Goal: Task Accomplishment & Management: Manage account settings

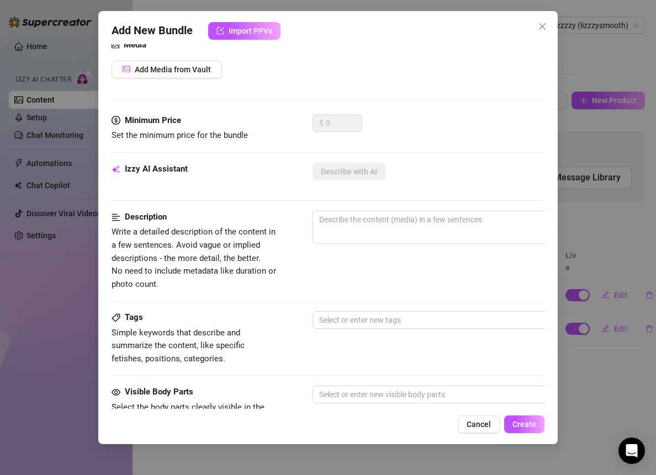
scroll to position [132, 0]
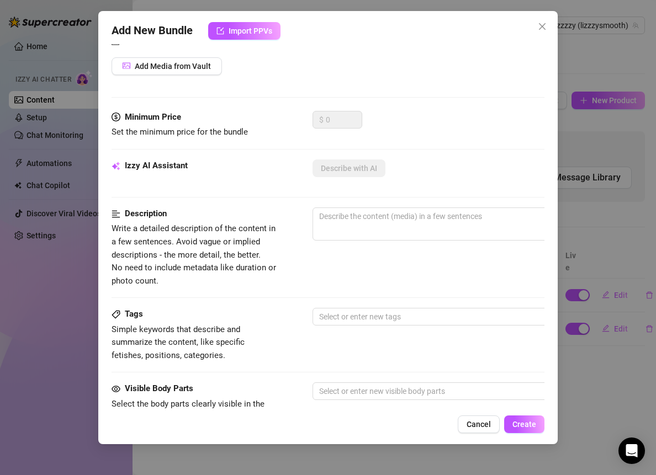
click at [479, 421] on span "Cancel" at bounding box center [478, 424] width 24 height 9
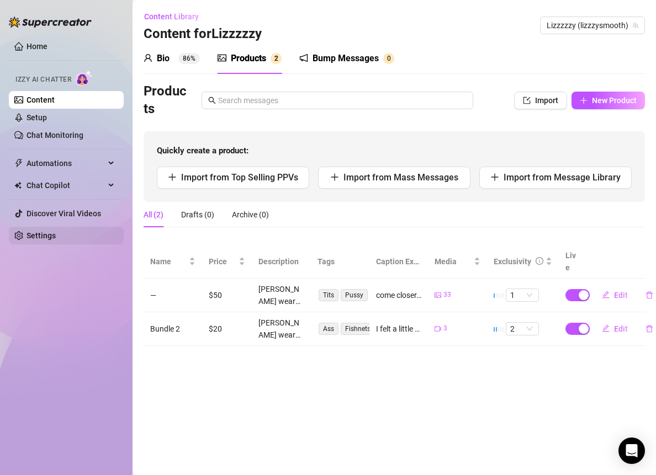
click at [44, 234] on link "Settings" at bounding box center [40, 235] width 29 height 9
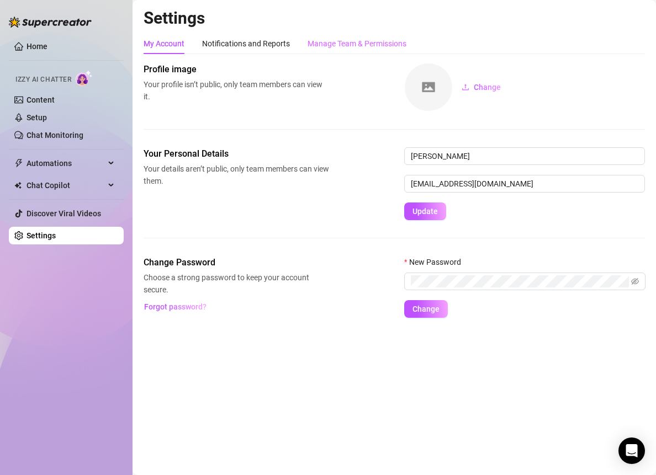
click at [334, 51] on div "Manage Team & Permissions" at bounding box center [356, 43] width 99 height 21
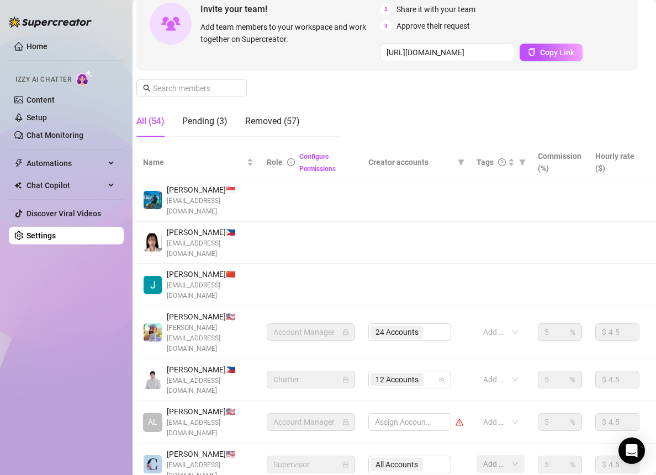
scroll to position [123, 0]
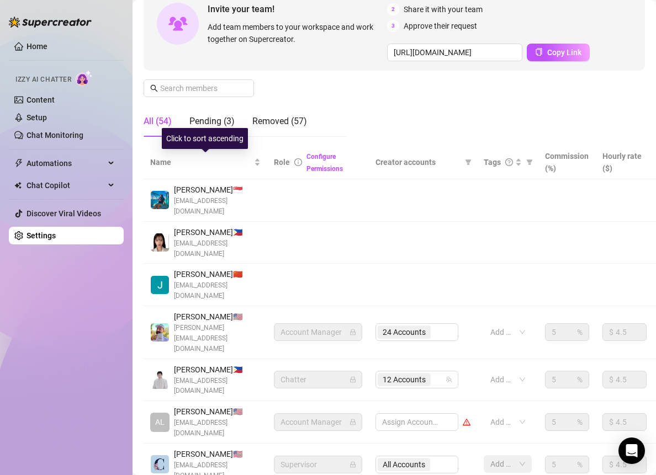
click at [206, 132] on div "Click to sort ascending" at bounding box center [205, 138] width 86 height 21
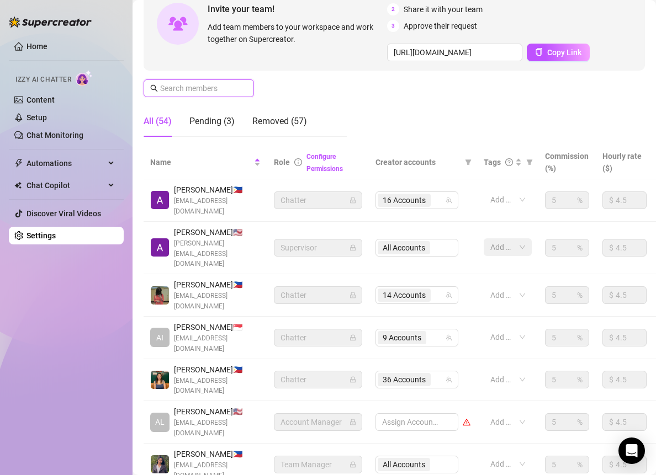
click at [208, 89] on input "text" at bounding box center [199, 88] width 78 height 12
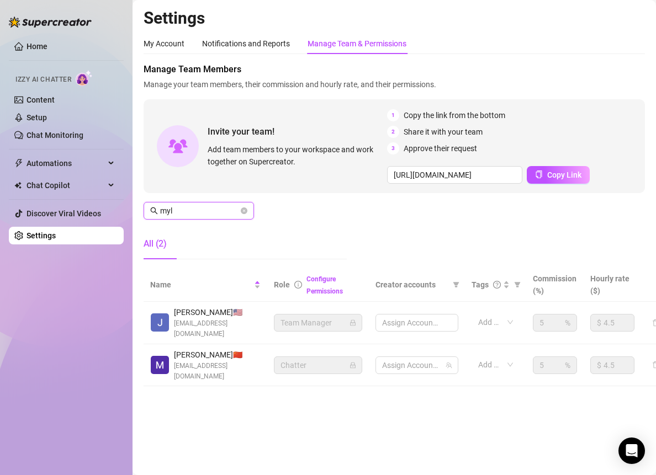
scroll to position [0, 0]
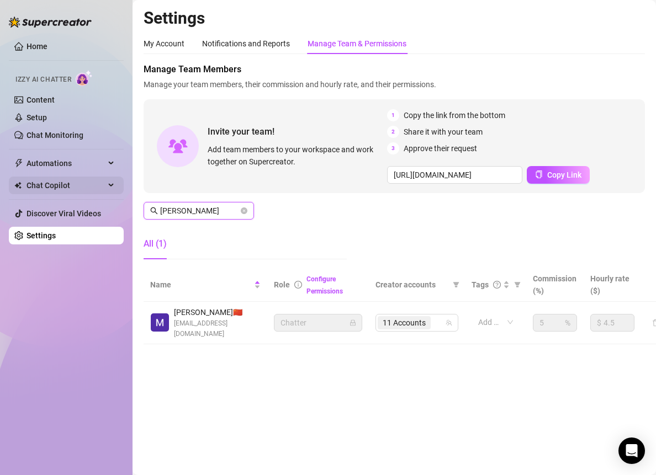
type input "[PERSON_NAME]"
click at [413, 317] on span "11 Accounts" at bounding box center [404, 323] width 43 height 12
click at [445, 322] on icon "team" at bounding box center [448, 323] width 7 height 7
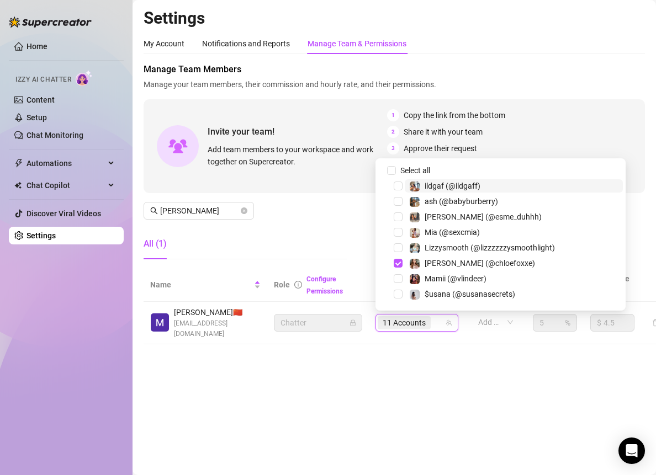
click at [444, 318] on div "11 Accounts" at bounding box center [411, 322] width 67 height 15
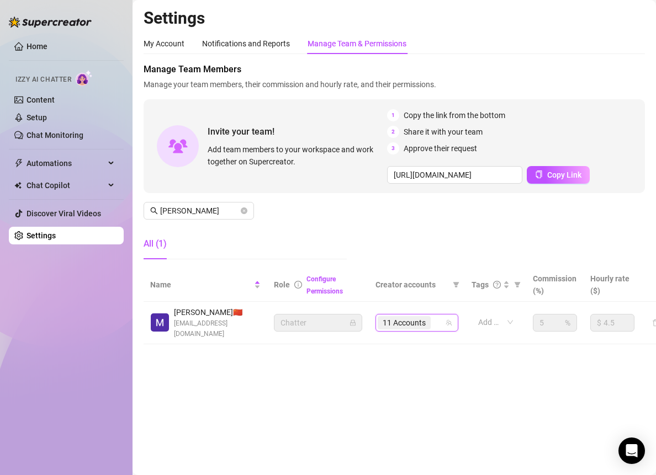
click at [449, 325] on icon "team" at bounding box center [448, 323] width 7 height 7
click at [448, 317] on div "11 Accounts" at bounding box center [416, 323] width 83 height 18
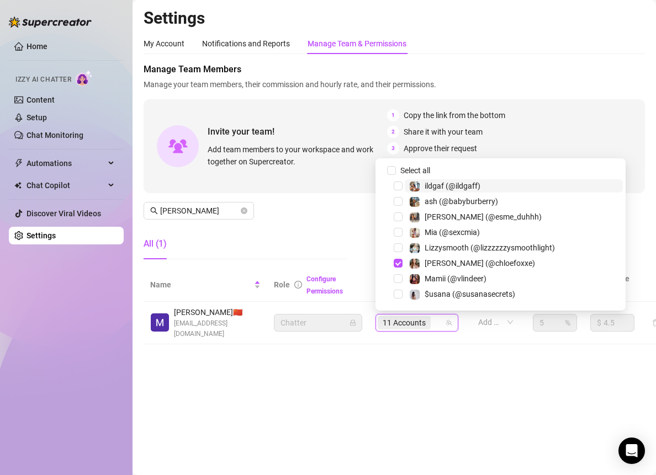
click at [442, 322] on div "11 Accounts" at bounding box center [411, 322] width 67 height 15
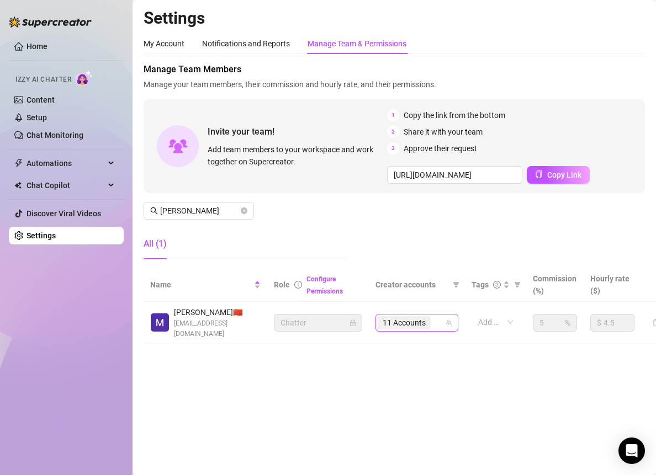
click at [442, 322] on div "11 Accounts" at bounding box center [411, 322] width 67 height 15
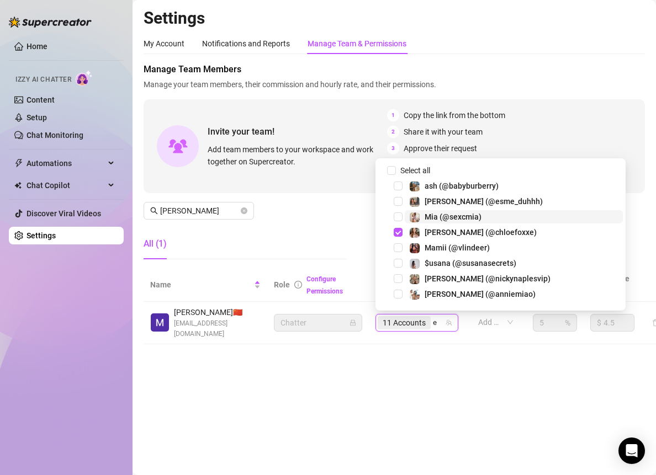
type input "es"
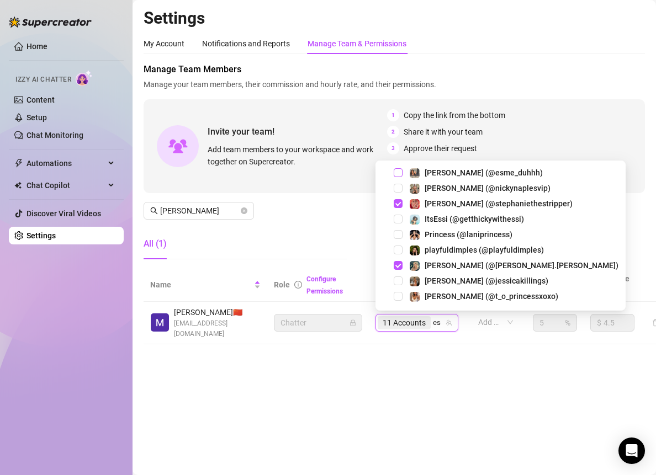
click at [397, 171] on span "Select tree node" at bounding box center [398, 172] width 9 height 9
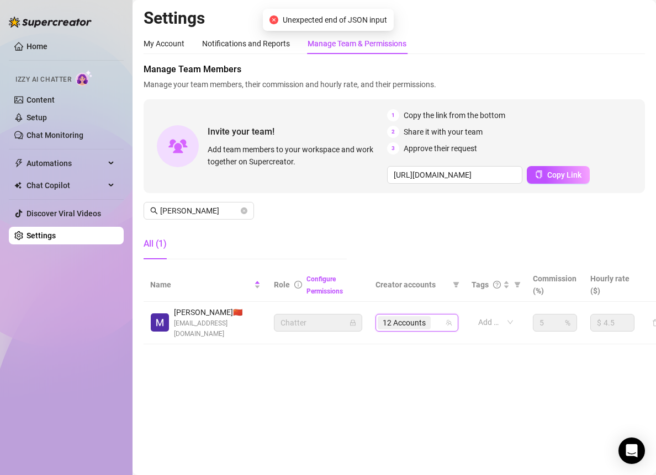
click at [450, 320] on icon "team" at bounding box center [448, 323] width 7 height 7
click at [447, 362] on main "Settings My Account Notifications and Reports Manage Team & Permissions Profile…" at bounding box center [393, 237] width 523 height 475
click at [447, 325] on icon "team" at bounding box center [448, 323] width 7 height 7
click at [391, 240] on div "Manage Team Members Manage your team members, their commission and hourly rate,…" at bounding box center [394, 165] width 501 height 205
click at [444, 312] on td "12 Accounts" at bounding box center [417, 323] width 96 height 43
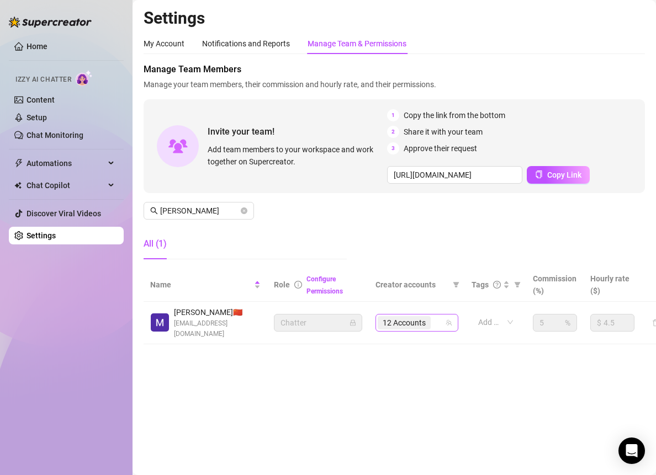
click at [444, 317] on div "12 Accounts" at bounding box center [411, 322] width 67 height 15
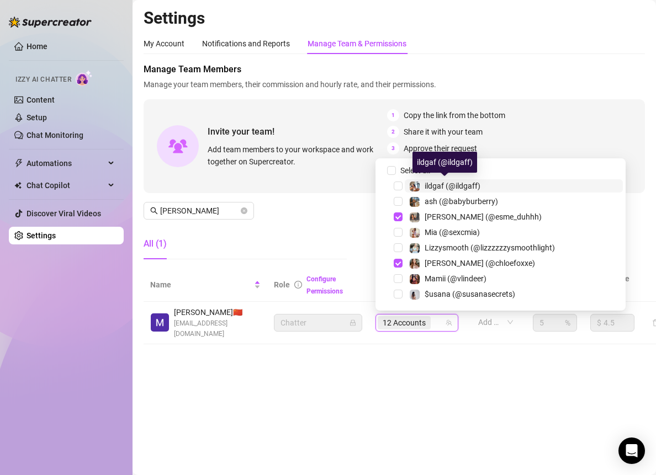
click at [445, 189] on span "ildgaf (@ildgaff)" at bounding box center [452, 186] width 56 height 9
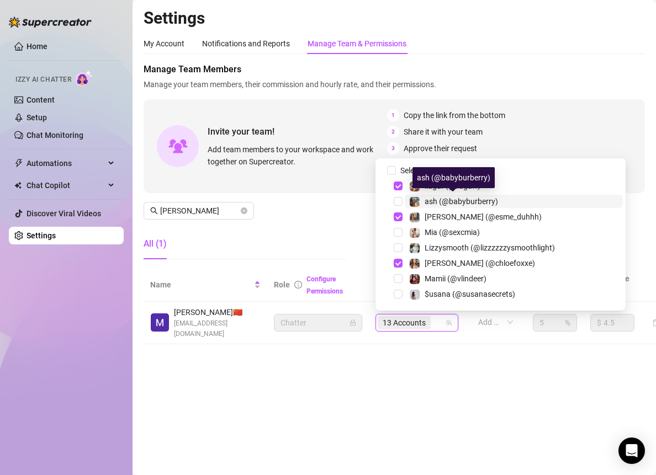
click at [443, 201] on span "ash (@babyburberry)" at bounding box center [460, 201] width 73 height 9
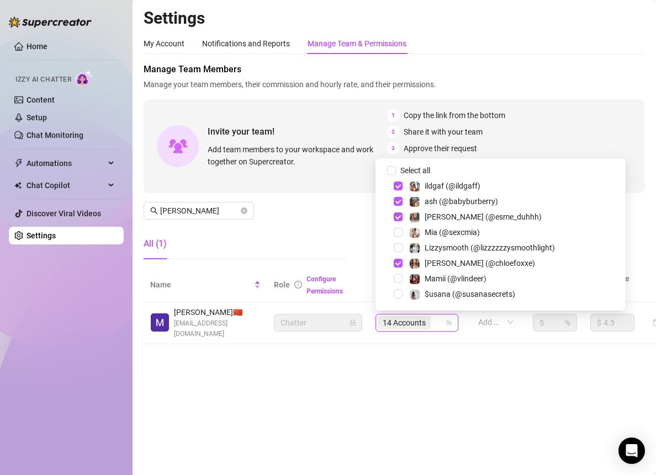
click at [397, 366] on main "Settings My Account Notifications and Reports Manage Team & Permissions Profile…" at bounding box center [393, 237] width 523 height 475
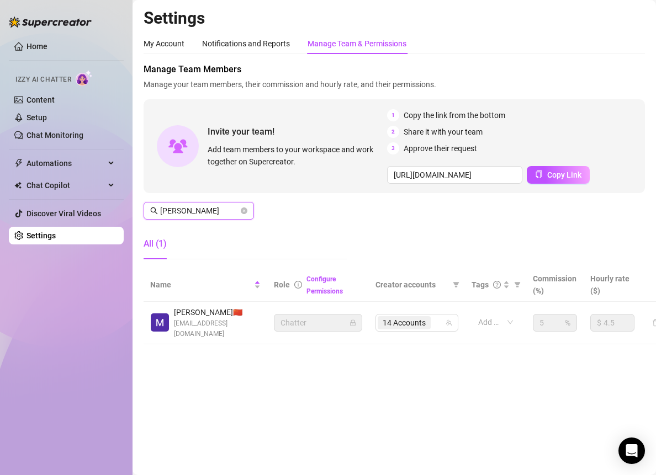
click at [200, 212] on input "[PERSON_NAME]" at bounding box center [199, 211] width 78 height 12
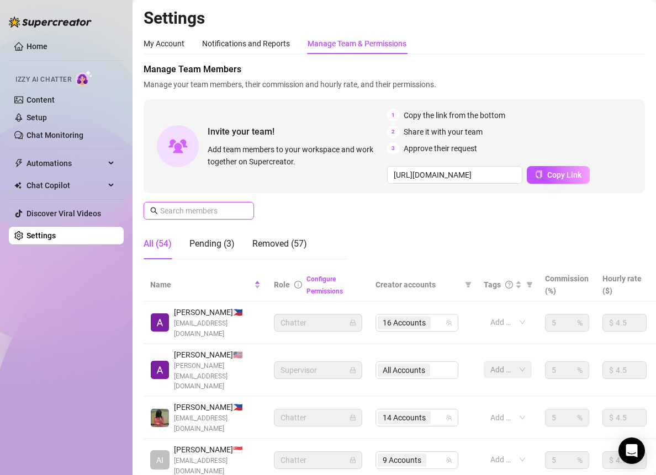
click at [219, 212] on input "text" at bounding box center [199, 211] width 78 height 12
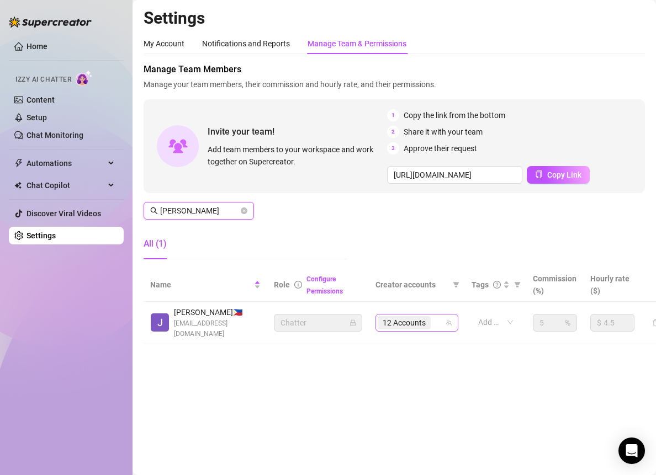
click at [443, 320] on div "12 Accounts" at bounding box center [411, 322] width 67 height 15
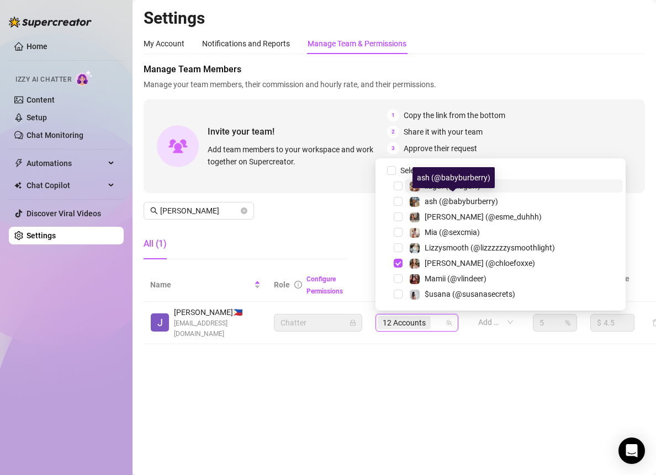
click at [427, 187] on span "ildgaf (@ildgaff)" at bounding box center [452, 186] width 56 height 9
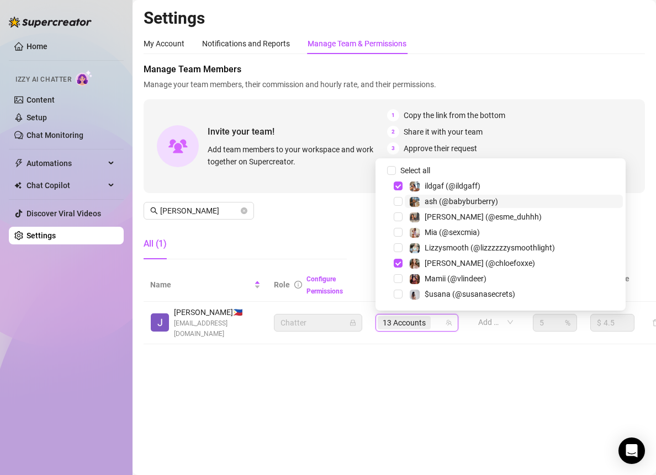
click at [427, 205] on span "ash (@babyburberry)" at bounding box center [460, 201] width 73 height 9
click at [427, 215] on span "[PERSON_NAME] (@esme_duhhh)" at bounding box center [482, 217] width 117 height 9
click at [489, 368] on main "Settings My Account Notifications and Reports Manage Team & Permissions Profile…" at bounding box center [393, 237] width 523 height 475
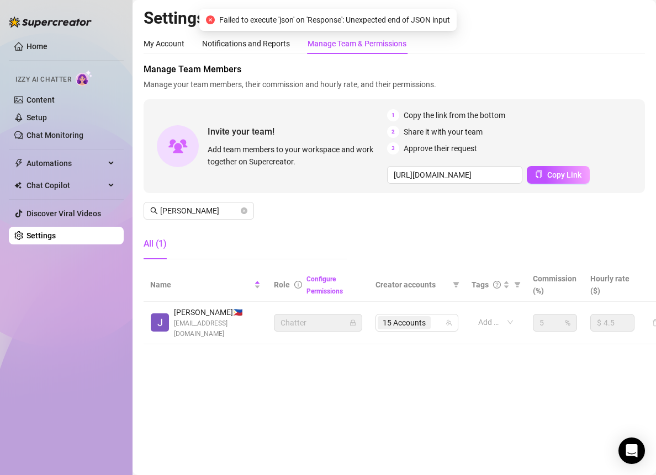
click at [426, 235] on div "Manage Team Members Manage your team members, their commission and hourly rate,…" at bounding box center [394, 165] width 501 height 205
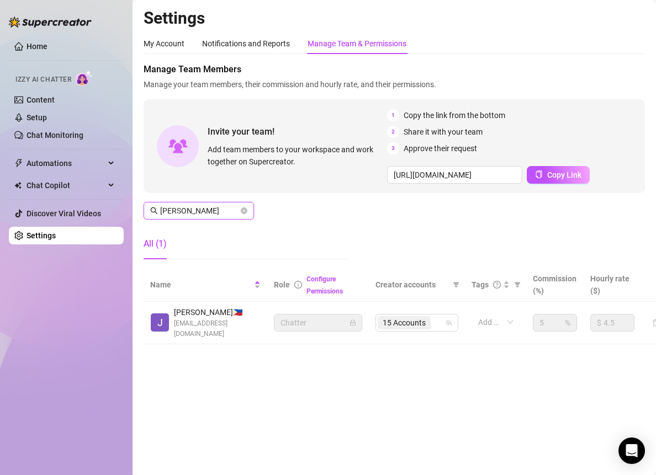
click at [204, 205] on input "[PERSON_NAME]" at bounding box center [199, 211] width 78 height 12
click at [436, 324] on div "36 Accounts" at bounding box center [411, 322] width 67 height 15
type input "genelyn"
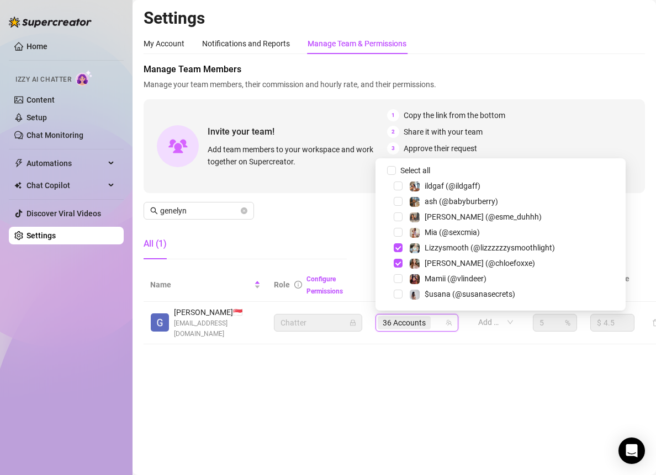
click at [336, 232] on div "All (1)" at bounding box center [245, 244] width 203 height 31
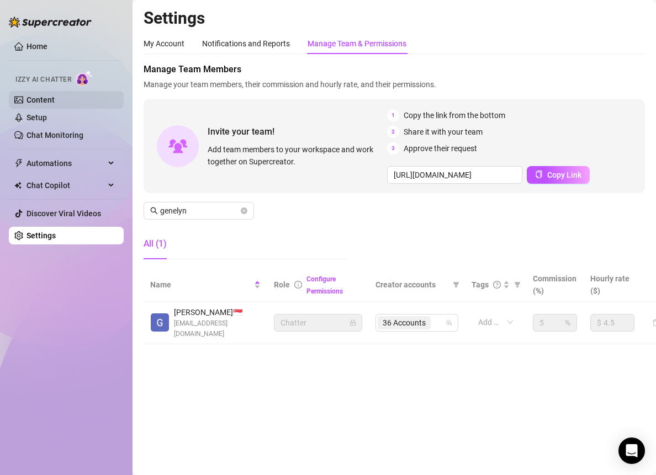
click at [39, 95] on link "Content" at bounding box center [40, 99] width 28 height 9
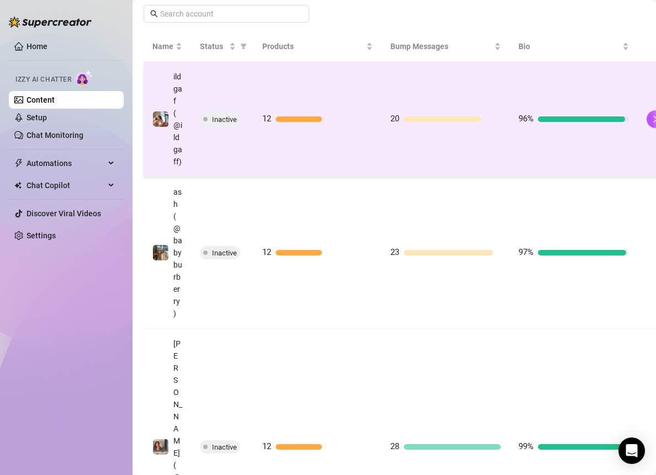
scroll to position [76, 0]
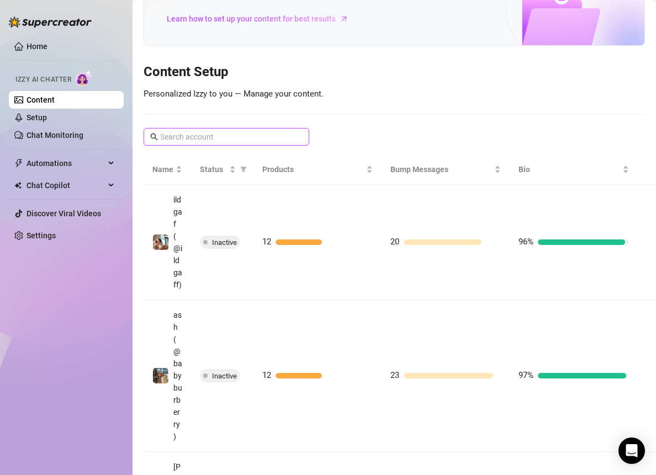
click at [236, 132] on input "text" at bounding box center [227, 137] width 134 height 12
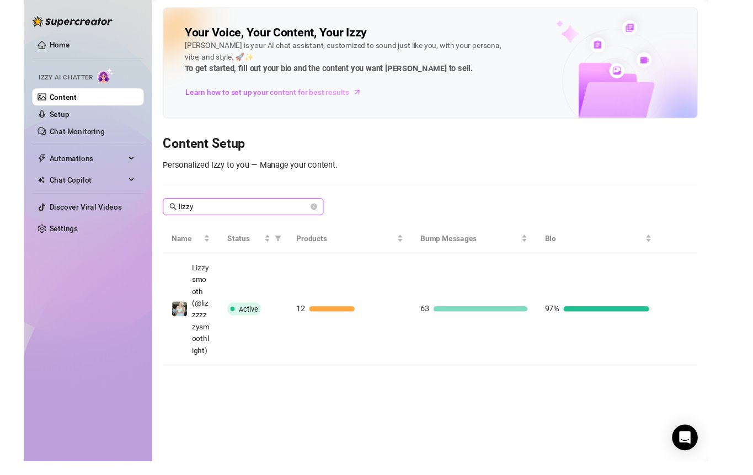
scroll to position [0, 0]
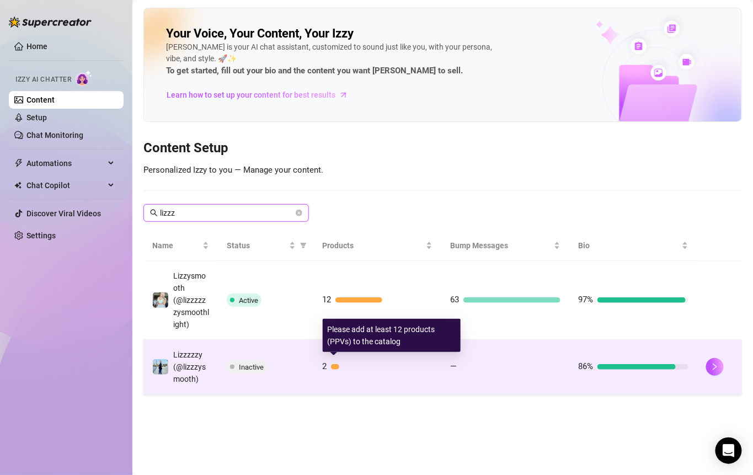
type input "lizzz"
click at [340, 366] on div at bounding box center [382, 367] width 102 height 6
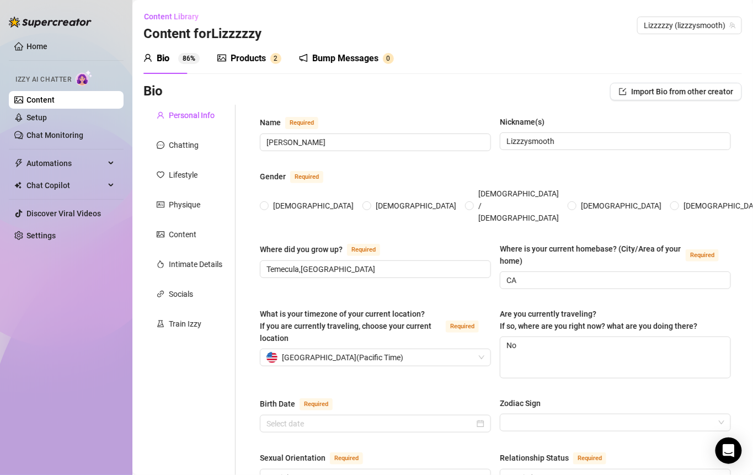
radio input "true"
click at [256, 57] on div "Products" at bounding box center [248, 58] width 35 height 13
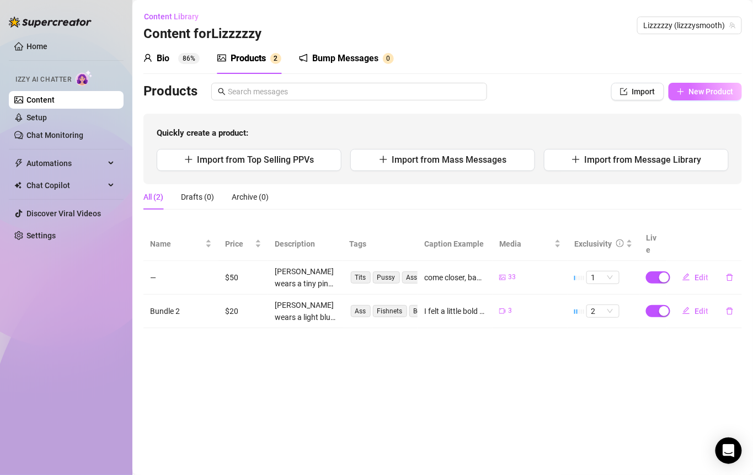
click at [655, 87] on span "New Product" at bounding box center [711, 91] width 45 height 9
type textarea "Type your message here..."
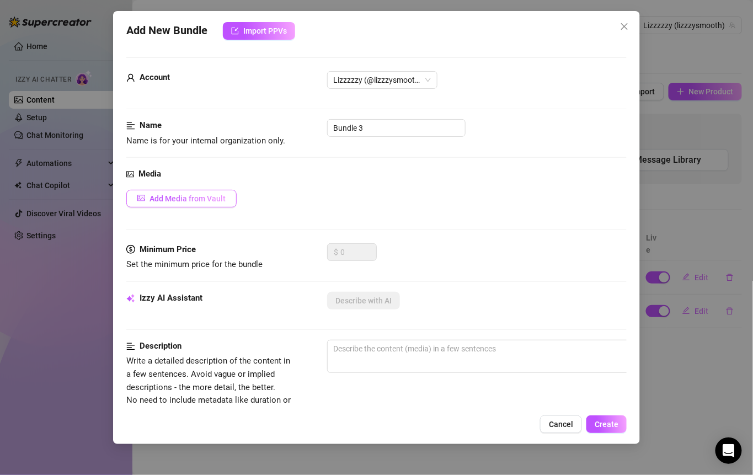
click at [205, 200] on span "Add Media from Vault" at bounding box center [188, 198] width 76 height 9
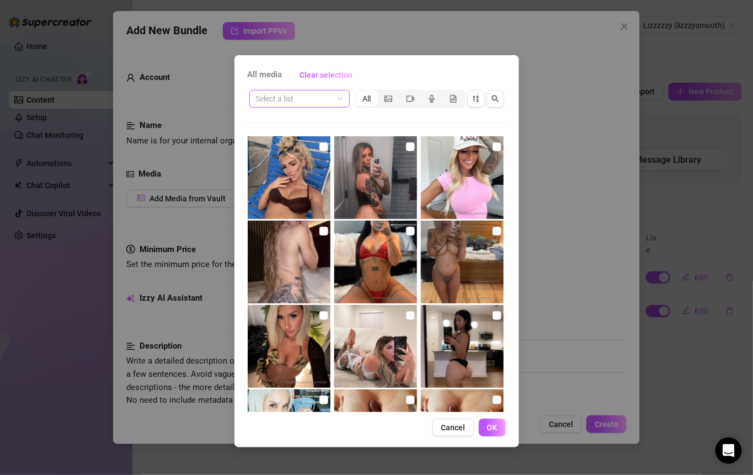
click at [320, 106] on input "search" at bounding box center [294, 99] width 77 height 17
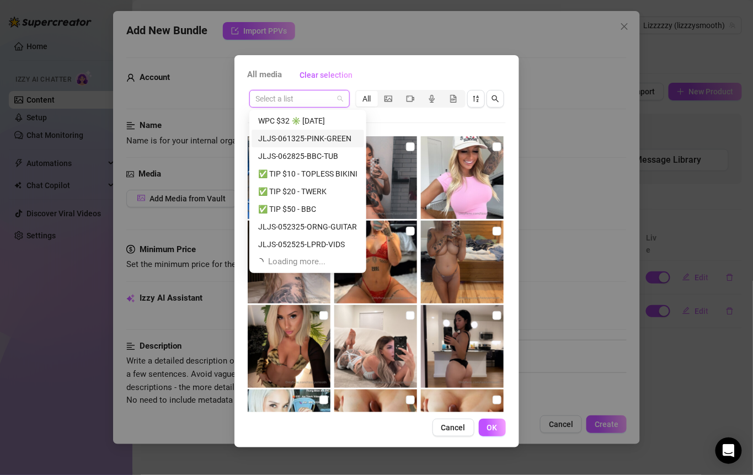
scroll to position [35, 0]
click at [309, 174] on div "✅ TIP $50 - BBC" at bounding box center [307, 174] width 99 height 12
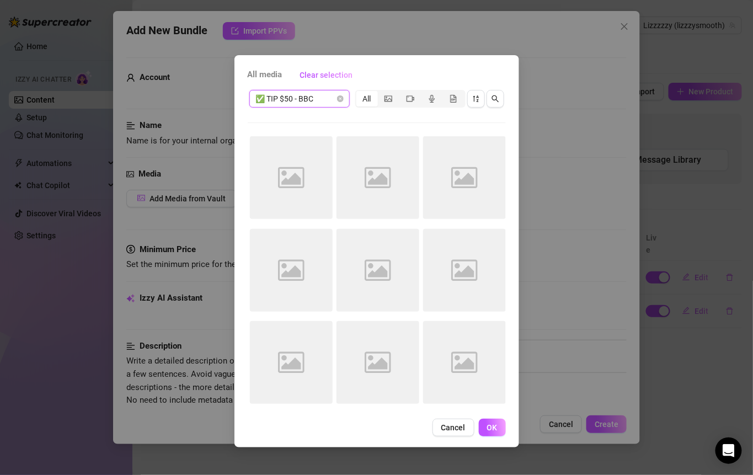
click at [321, 104] on span "✅ TIP $50 - BBC" at bounding box center [299, 99] width 87 height 17
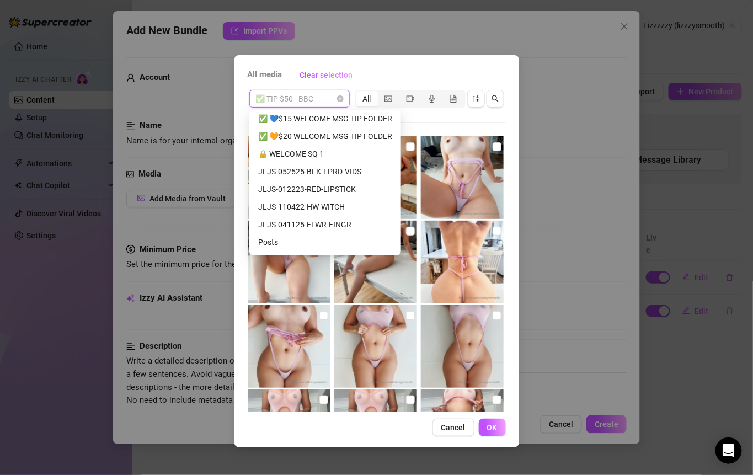
scroll to position [333, 0]
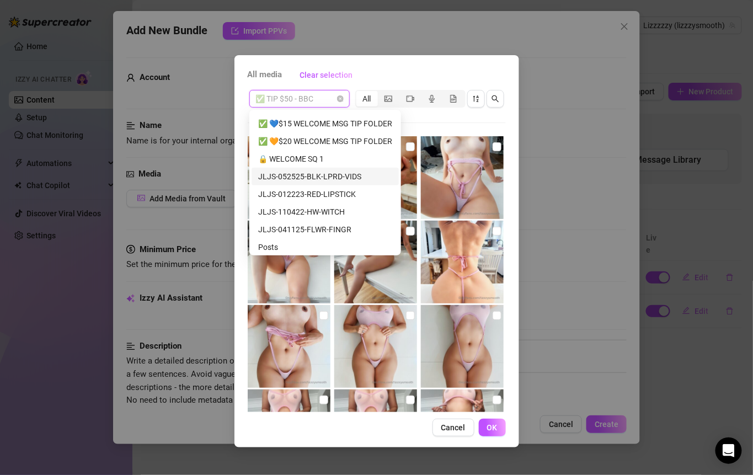
click at [332, 173] on div "JLJS-052525-BLK-LPRD-VIDS" at bounding box center [325, 177] width 134 height 12
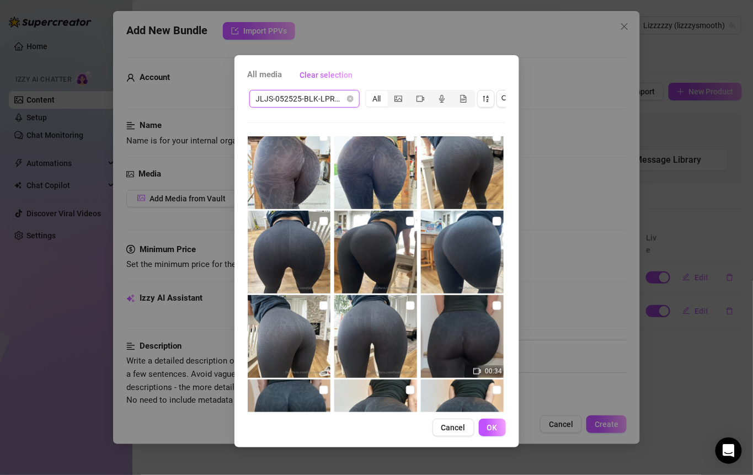
scroll to position [0, 0]
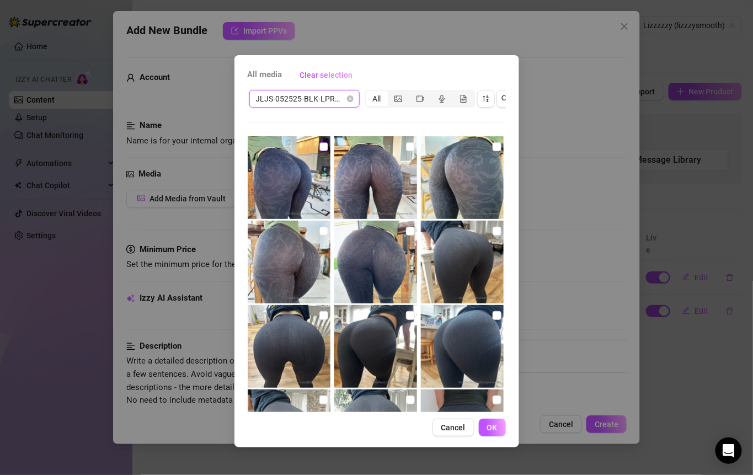
click at [320, 145] on input "checkbox" at bounding box center [324, 146] width 9 height 9
checkbox input "true"
click at [410, 152] on label at bounding box center [410, 147] width 9 height 12
click at [410, 151] on input "checkbox" at bounding box center [410, 146] width 9 height 9
checkbox input "true"
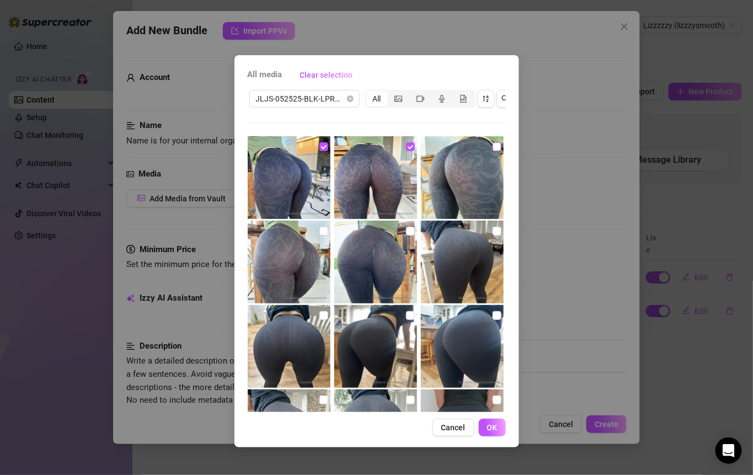
click at [493, 146] on input "checkbox" at bounding box center [497, 146] width 9 height 9
checkbox input "true"
click at [493, 230] on input "checkbox" at bounding box center [497, 231] width 9 height 9
checkbox input "true"
click at [324, 222] on img at bounding box center [289, 262] width 83 height 83
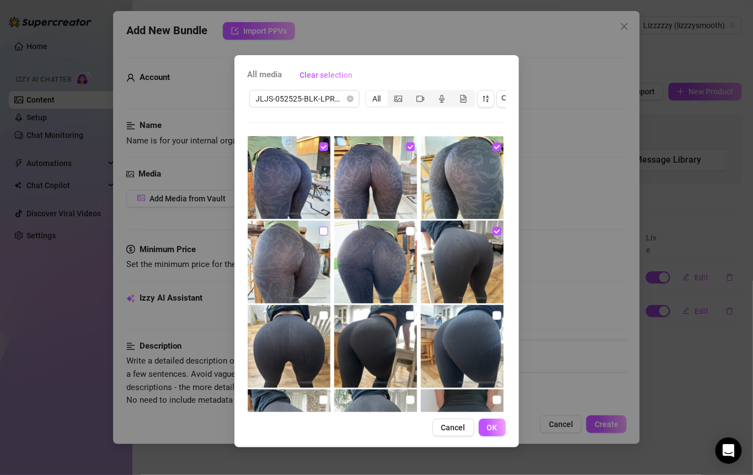
click at [324, 226] on label at bounding box center [324, 231] width 9 height 12
click at [324, 227] on input "checkbox" at bounding box center [324, 231] width 9 height 9
checkbox input "true"
click at [408, 228] on input "checkbox" at bounding box center [410, 231] width 9 height 9
checkbox input "true"
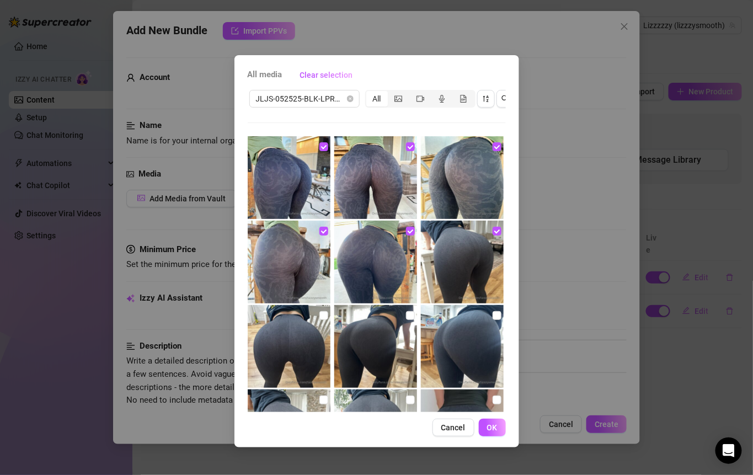
click at [316, 319] on img at bounding box center [289, 346] width 83 height 83
click at [407, 316] on input "checkbox" at bounding box center [410, 315] width 9 height 9
checkbox input "true"
click at [484, 314] on img at bounding box center [462, 346] width 83 height 83
click at [493, 313] on input "checkbox" at bounding box center [497, 315] width 9 height 9
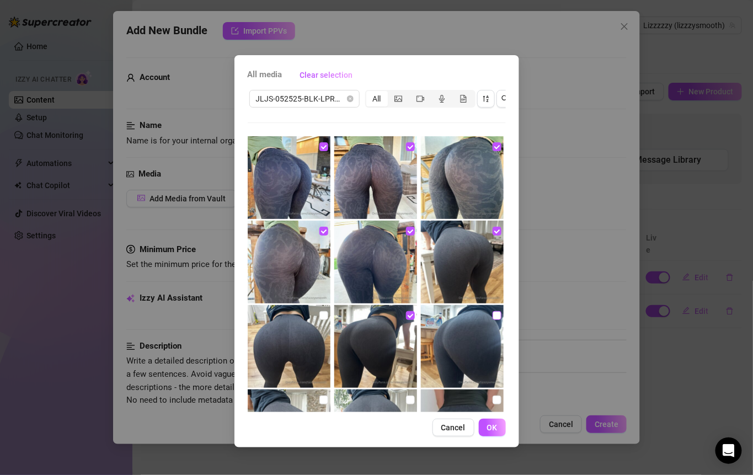
checkbox input "true"
click at [321, 310] on label at bounding box center [324, 316] width 9 height 12
click at [321, 311] on input "checkbox" at bounding box center [324, 315] width 9 height 9
checkbox input "true"
click at [321, 402] on input "checkbox" at bounding box center [324, 400] width 9 height 9
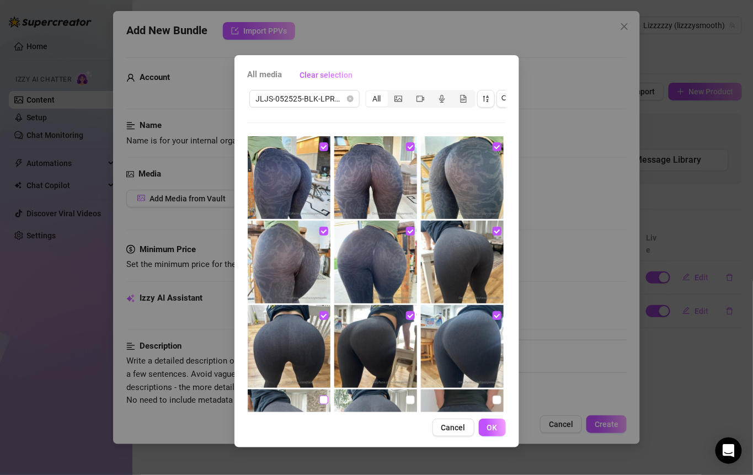
checkbox input "true"
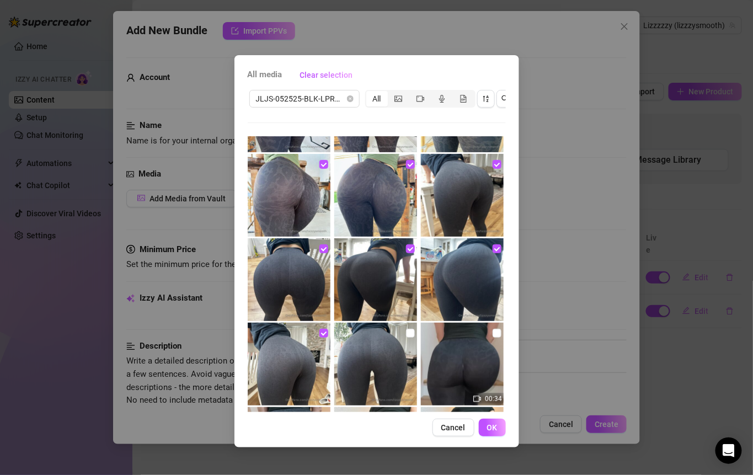
scroll to position [106, 0]
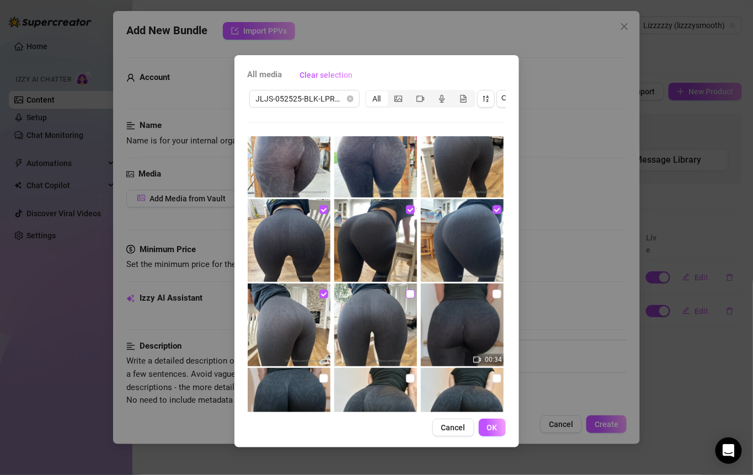
click at [406, 293] on input "checkbox" at bounding box center [410, 294] width 9 height 9
checkbox input "true"
click at [493, 296] on input "checkbox" at bounding box center [497, 294] width 9 height 9
checkbox input "true"
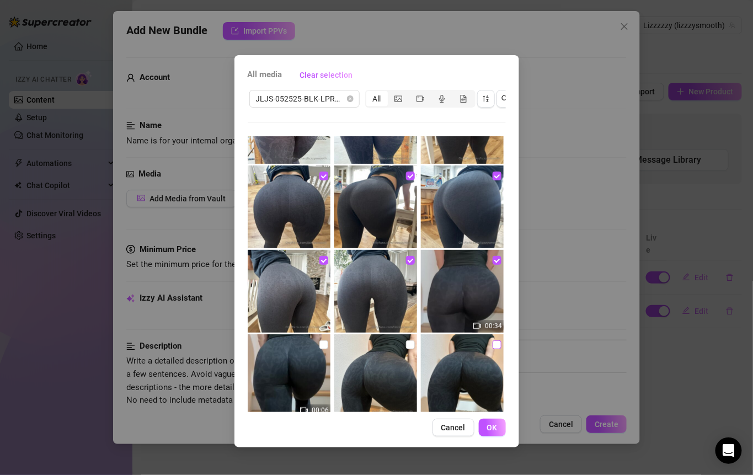
scroll to position [145, 0]
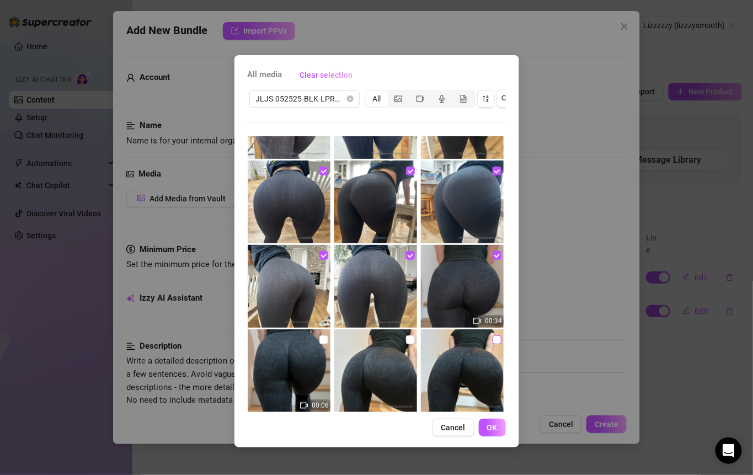
click at [493, 336] on input "checkbox" at bounding box center [497, 340] width 9 height 9
checkbox input "true"
click at [406, 341] on input "checkbox" at bounding box center [410, 340] width 9 height 9
checkbox input "true"
click at [323, 341] on input "checkbox" at bounding box center [324, 340] width 9 height 9
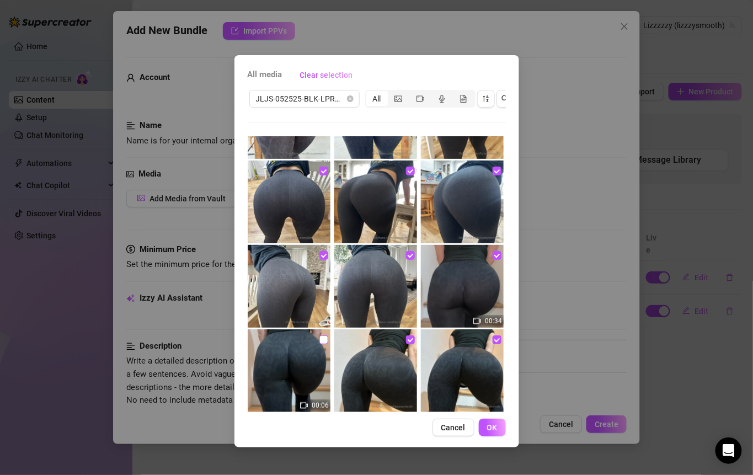
checkbox input "true"
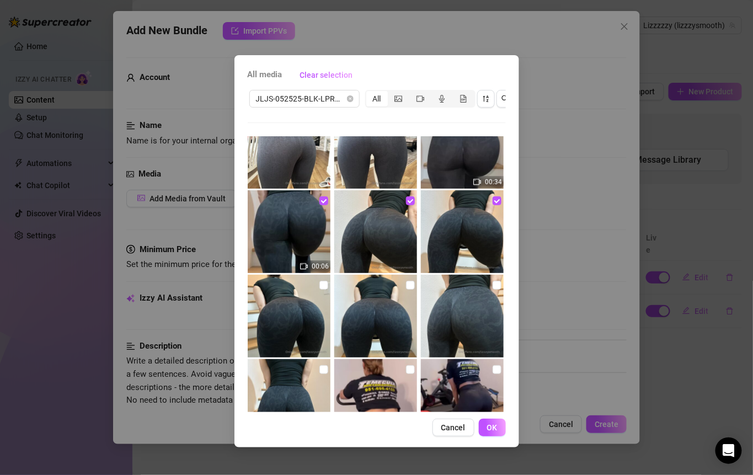
scroll to position [318, 0]
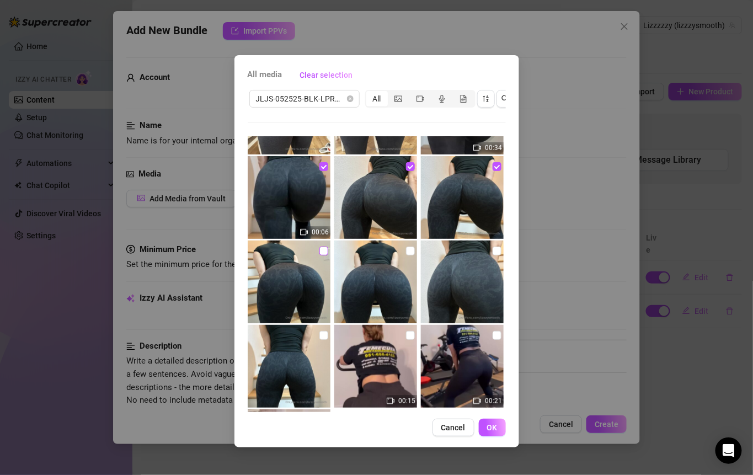
click at [323, 255] on label at bounding box center [324, 251] width 9 height 12
click at [323, 255] on input "checkbox" at bounding box center [324, 251] width 9 height 9
checkbox input "true"
click at [395, 254] on img at bounding box center [375, 282] width 83 height 83
click at [406, 248] on input "checkbox" at bounding box center [410, 251] width 9 height 9
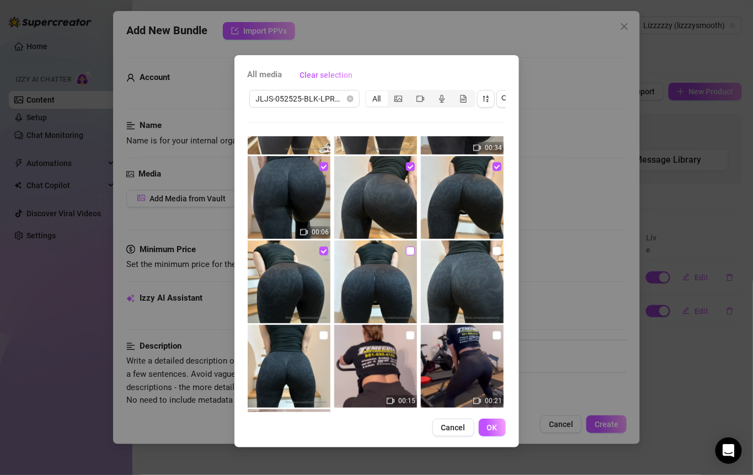
checkbox input "true"
click at [493, 251] on input "checkbox" at bounding box center [497, 251] width 9 height 9
checkbox input "true"
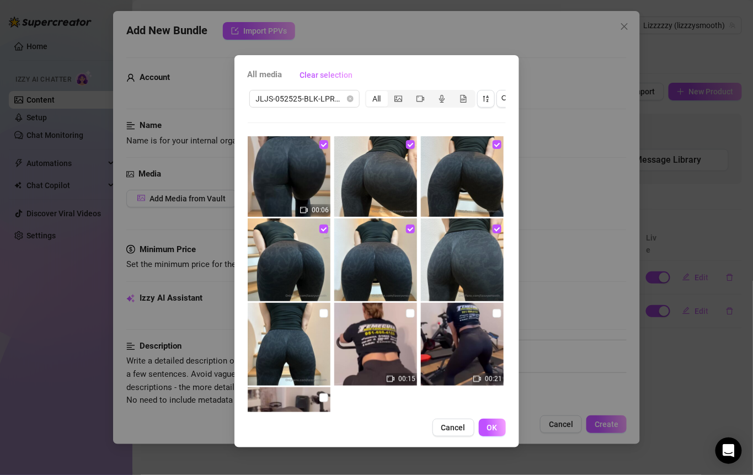
scroll to position [342, 0]
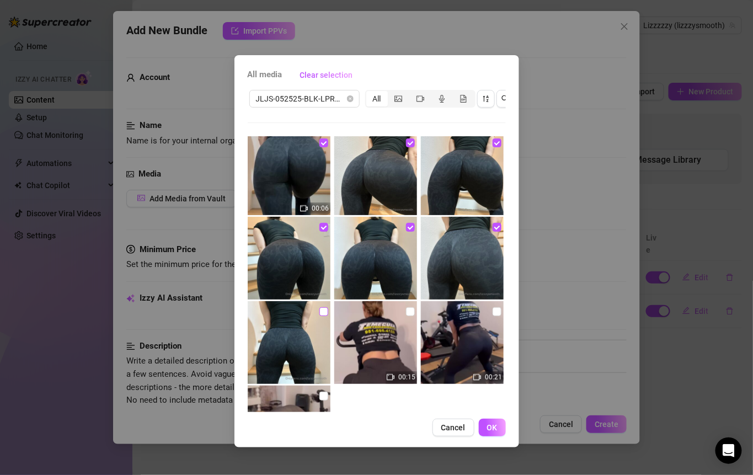
click at [322, 314] on input "checkbox" at bounding box center [324, 311] width 9 height 9
checkbox input "true"
click at [410, 315] on input "checkbox" at bounding box center [410, 311] width 9 height 9
checkbox input "true"
click at [493, 314] on input "checkbox" at bounding box center [497, 311] width 9 height 9
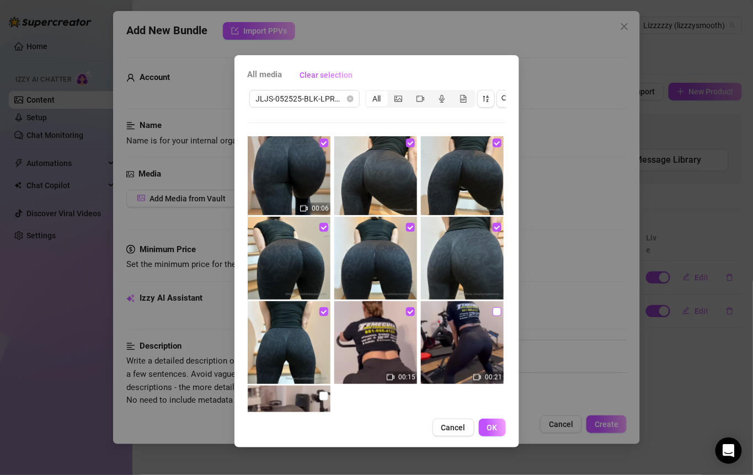
checkbox input "true"
click at [321, 393] on input "checkbox" at bounding box center [324, 396] width 9 height 9
checkbox input "true"
click at [495, 437] on button "OK" at bounding box center [492, 428] width 27 height 18
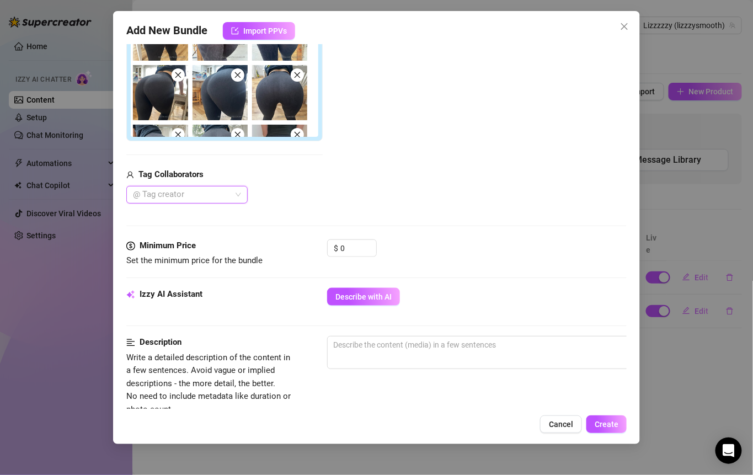
scroll to position [289, 0]
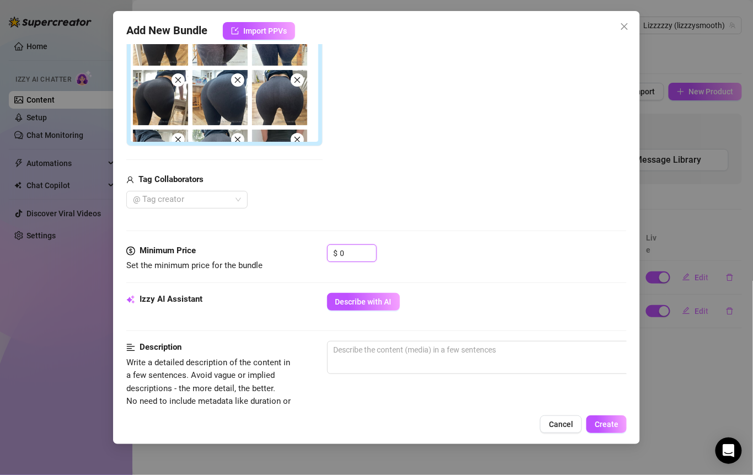
drag, startPoint x: 350, startPoint y: 249, endPoint x: 318, endPoint y: 247, distance: 32.7
click at [318, 248] on div "Minimum Price Set the minimum price for the bundle $ 0" at bounding box center [376, 259] width 501 height 28
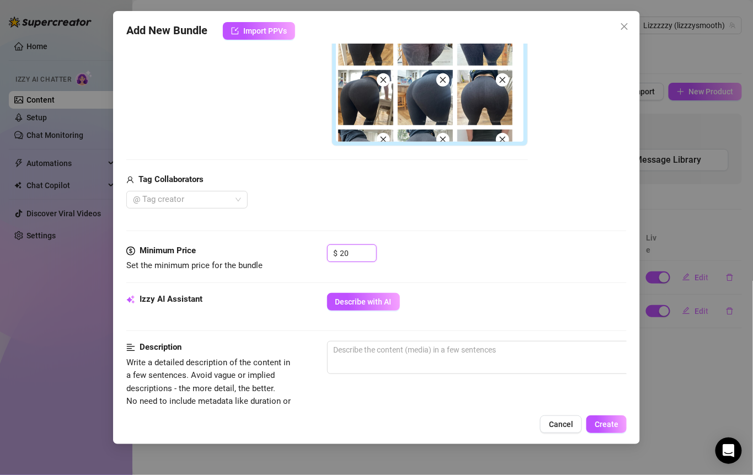
type input "2"
type input "15"
click at [389, 306] on button "Describe with AI" at bounding box center [363, 302] width 73 height 18
type textarea "[PERSON_NAME]"
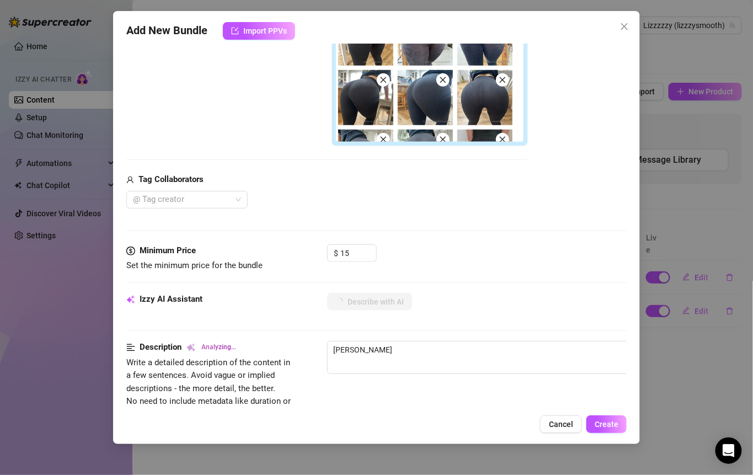
type textarea "[PERSON_NAME] shows"
type textarea "[PERSON_NAME] shows off"
type textarea "[PERSON_NAME] shows off her"
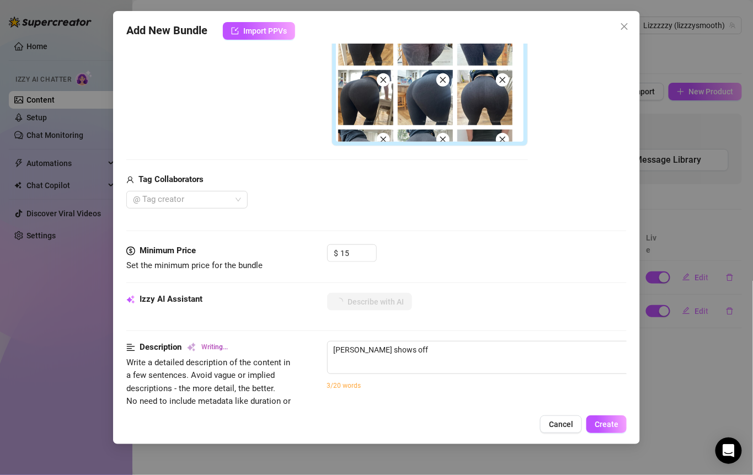
type textarea "[PERSON_NAME] shows off her"
type textarea "[PERSON_NAME] shows off her thick,"
type textarea "[PERSON_NAME] shows off her thick, round"
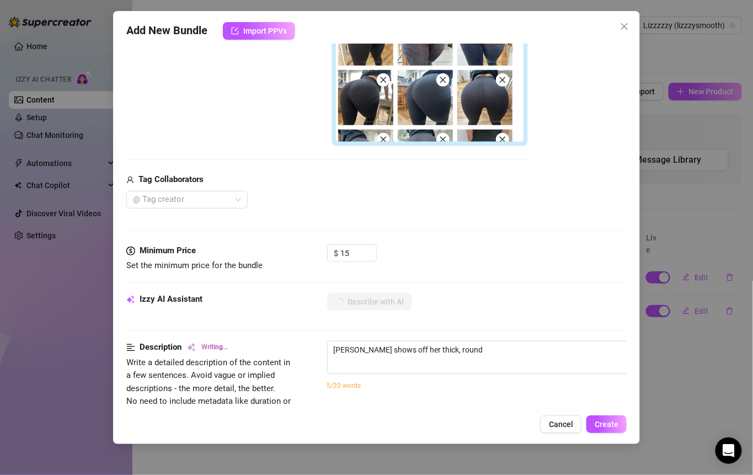
type textarea "[PERSON_NAME] shows off her thick, round ass"
type textarea "[PERSON_NAME] shows off her thick, round ass in"
type textarea "[PERSON_NAME] shows off her thick, round ass in tight,"
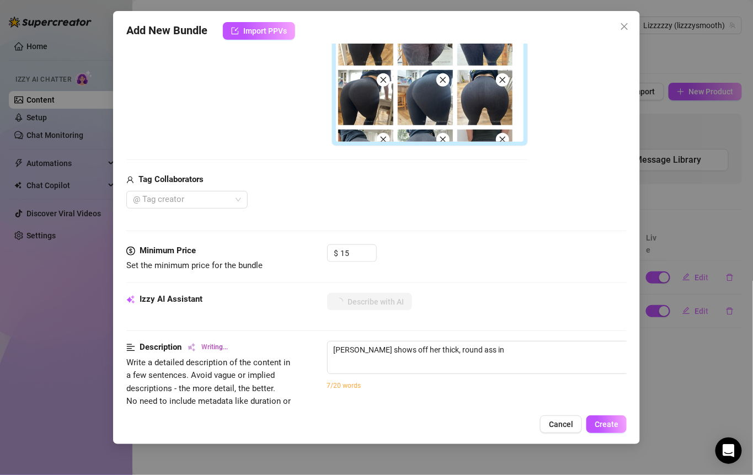
type textarea "[PERSON_NAME] shows off her thick, round ass in tight,"
type textarea "[PERSON_NAME] shows off her thick, round ass in tight, patterned"
type textarea "[PERSON_NAME] shows off her thick, round ass in tight, patterned black"
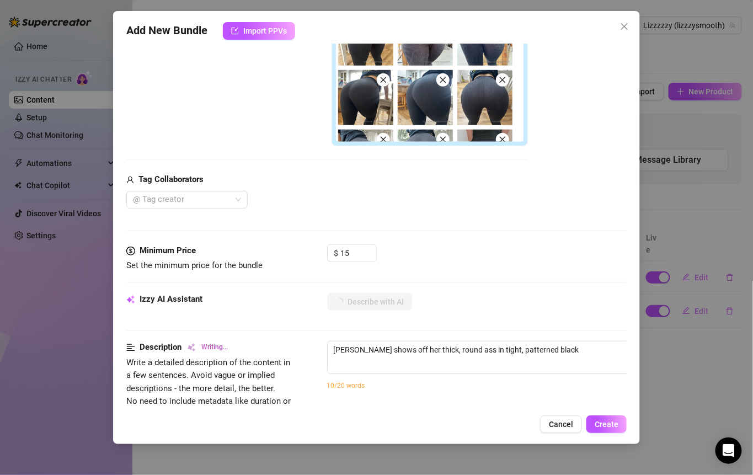
type textarea "[PERSON_NAME] shows off her thick, round ass in tight, patterned black leggings"
type textarea "[PERSON_NAME] shows off her thick, round ass in tight, patterned black leggings…"
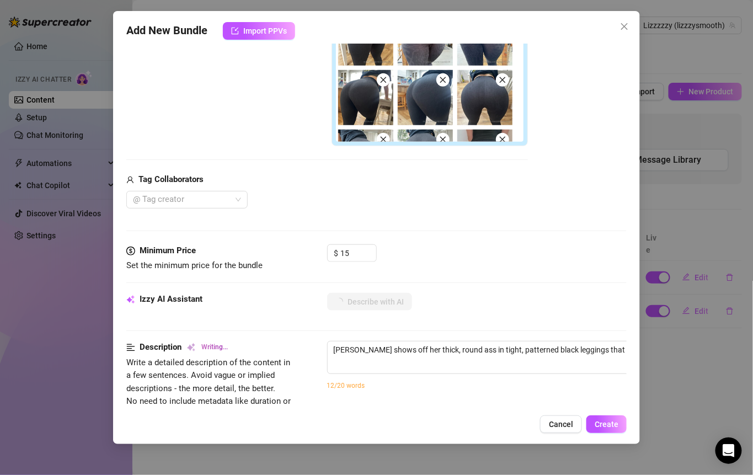
type textarea "[PERSON_NAME] shows off her thick, round ass in tight, patterned black leggings…"
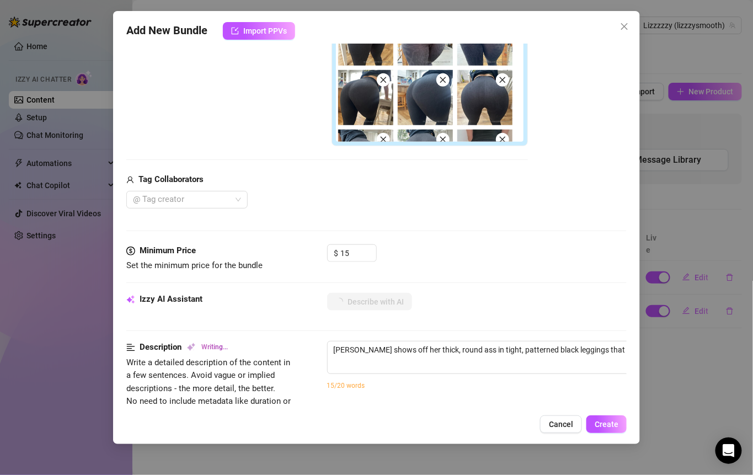
type textarea "[PERSON_NAME] shows off her thick, round ass in tight, patterned black leggings…"
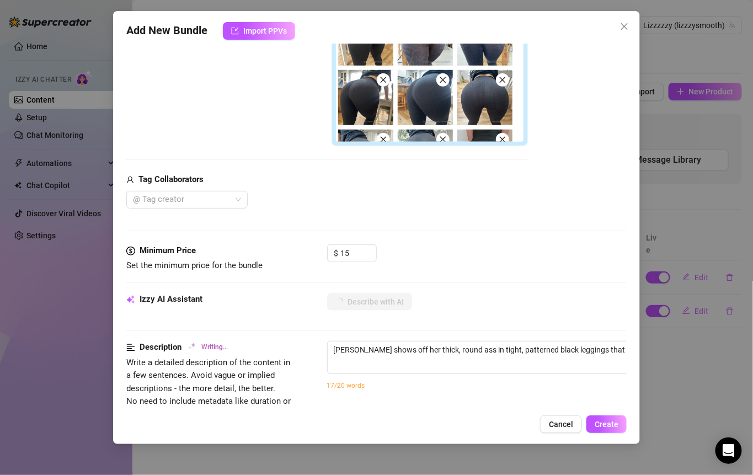
type textarea "[PERSON_NAME] shows off her thick, round ass in tight, patterned black leggings…"
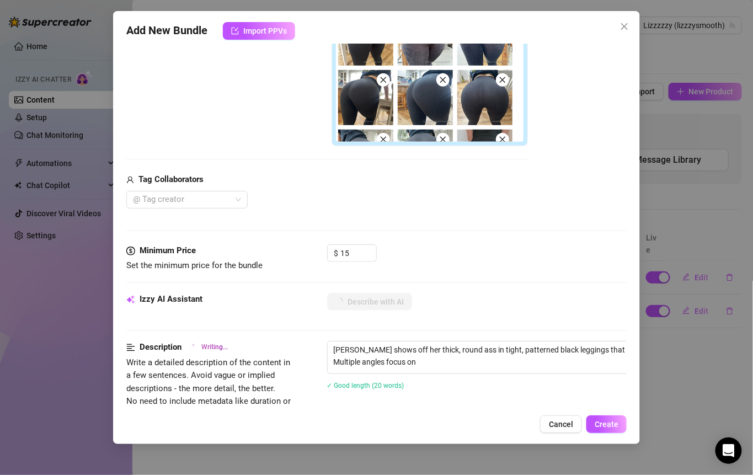
type textarea "[PERSON_NAME] shows off her thick, round ass in tight, patterned black leggings…"
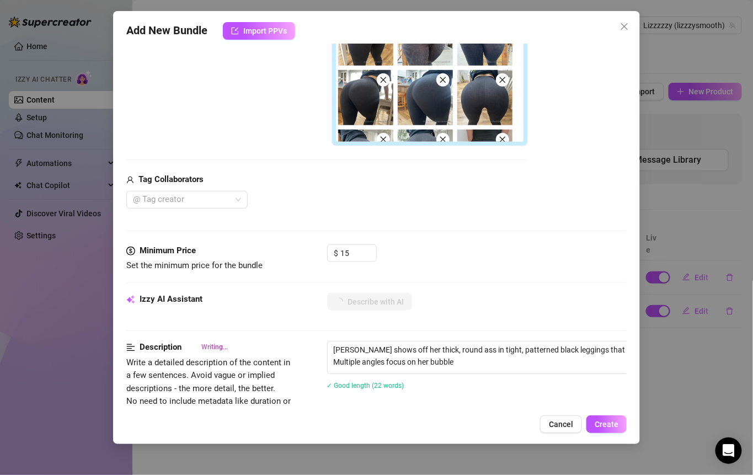
type textarea "[PERSON_NAME] shows off her thick, round ass in tight, patterned black leggings…"
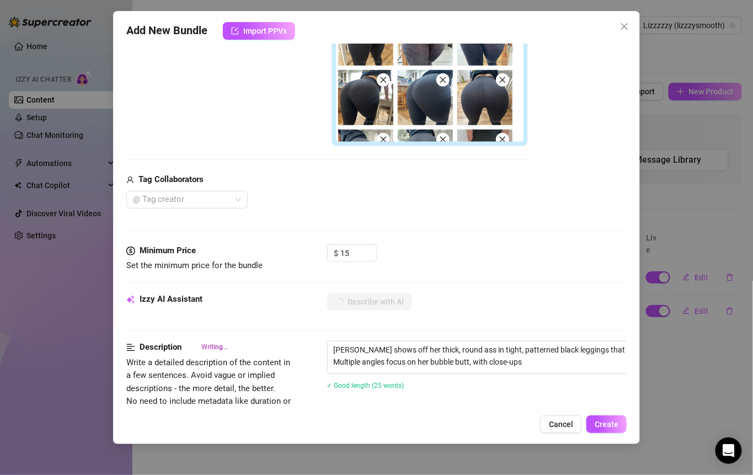
type textarea "[PERSON_NAME] shows off her thick, round ass in tight, patterned black leggings…"
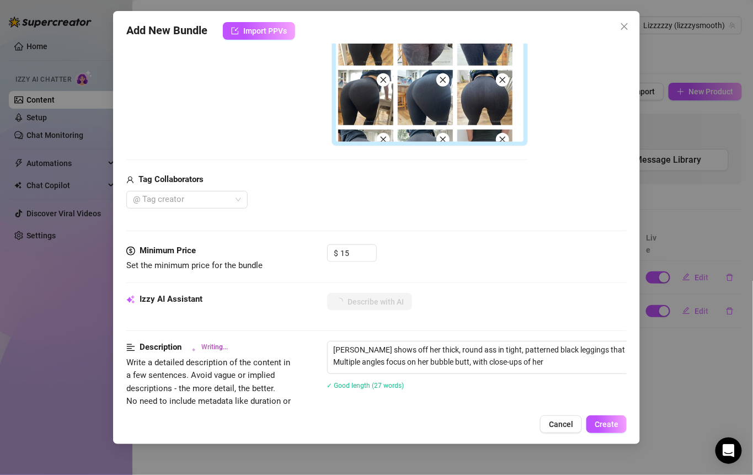
type textarea "[PERSON_NAME] shows off her thick, round ass in tight, patterned black leggings…"
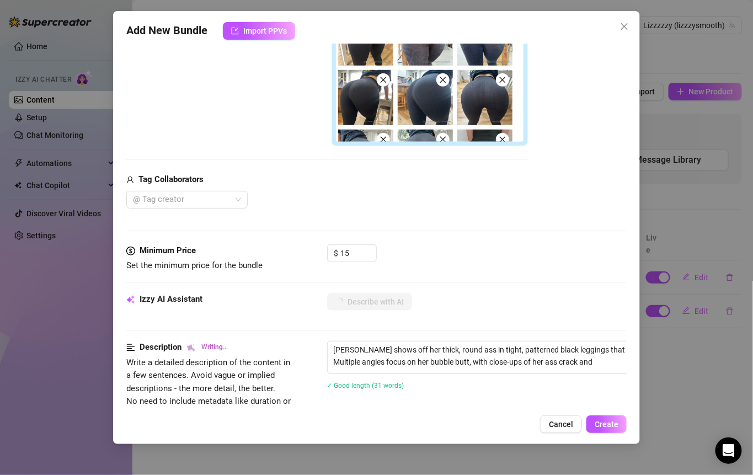
type textarea "[PERSON_NAME] shows off her thick, round ass in tight, patterned black leggings…"
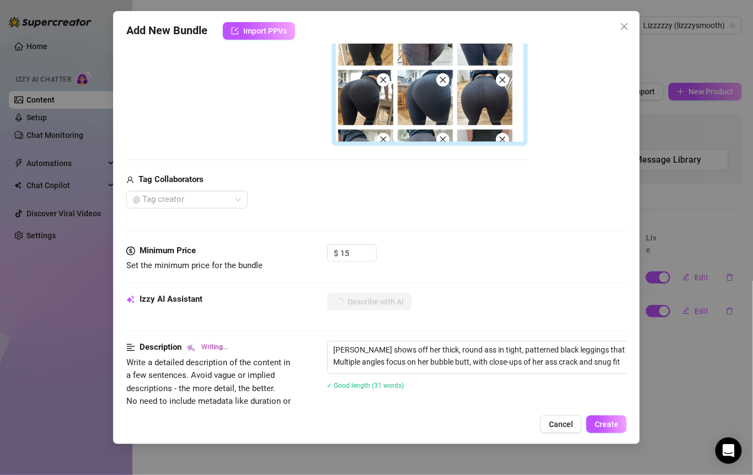
type textarea "[PERSON_NAME] shows off her thick, round ass in tight, patterned black leggings…"
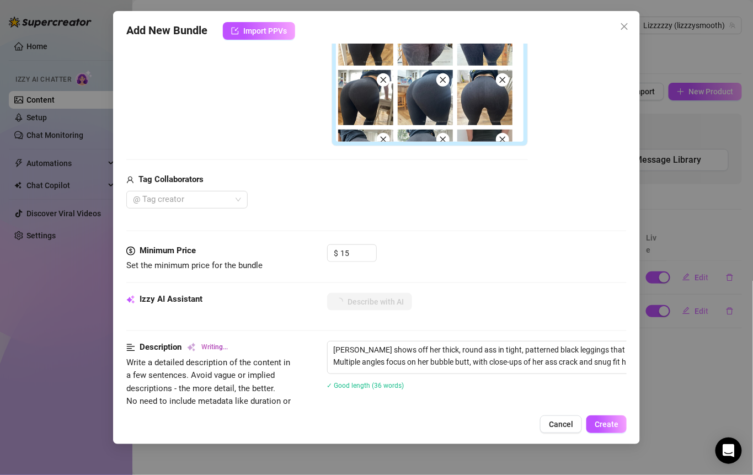
type textarea "[PERSON_NAME] shows off her thick, round ass in tight, patterned black leggings…"
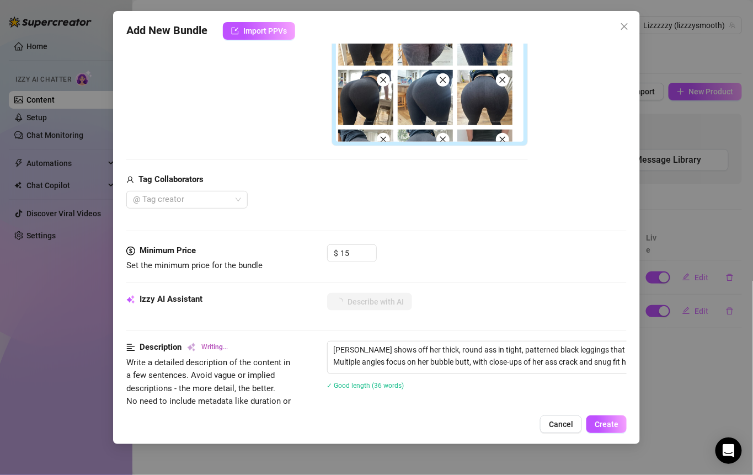
type textarea "[PERSON_NAME] shows off her thick, round ass in tight, patterned black leggings…"
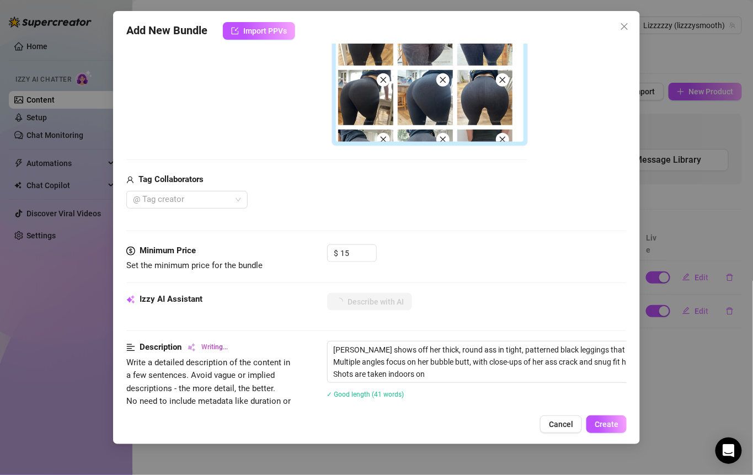
type textarea "[PERSON_NAME] shows off her thick, round ass in tight, patterned black leggings…"
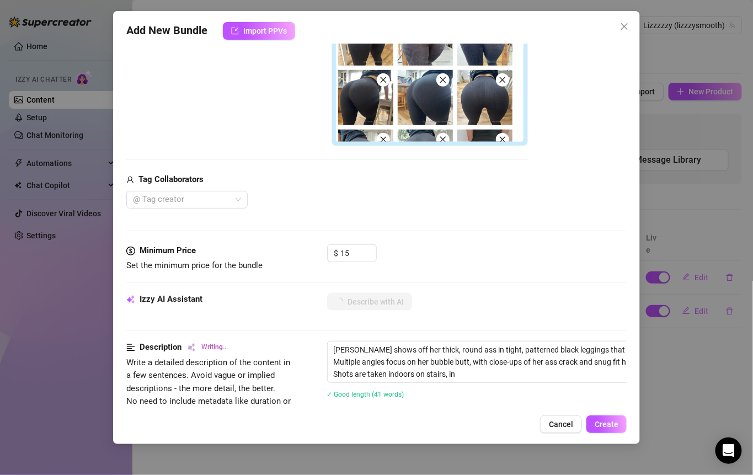
type textarea "[PERSON_NAME] shows off her thick, round ass in tight, patterned black leggings…"
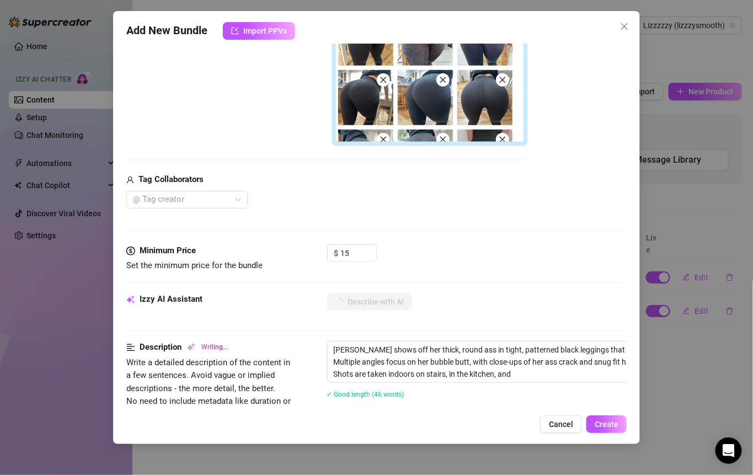
type textarea "[PERSON_NAME] shows off her thick, round ass in tight, patterned black leggings…"
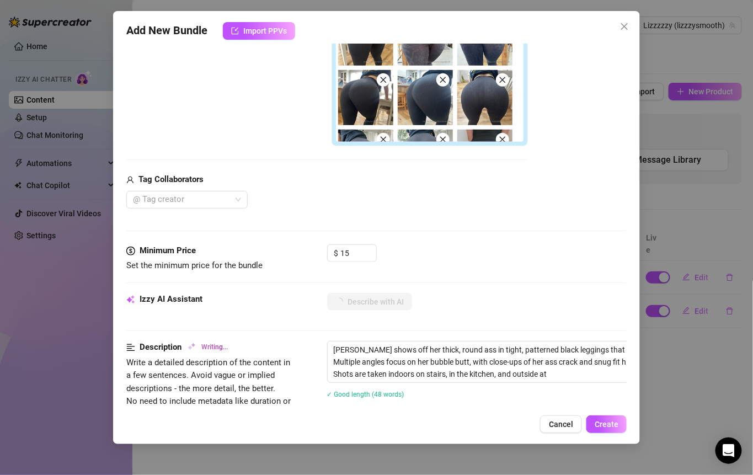
type textarea "[PERSON_NAME] shows off her thick, round ass in tight, patterned black leggings…"
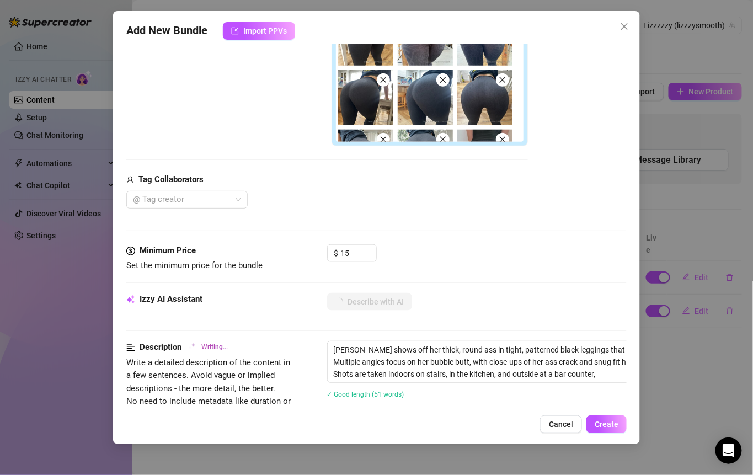
type textarea "[PERSON_NAME] shows off her thick, round ass in tight, patterned black leggings…"
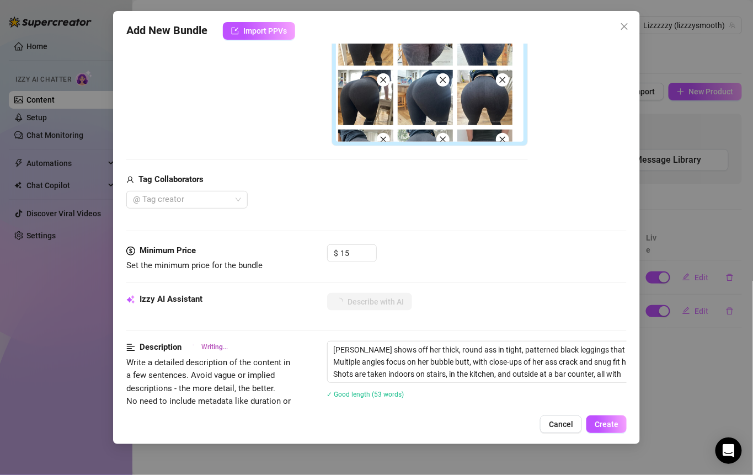
type textarea "[PERSON_NAME] shows off her thick, round ass in tight, patterned black leggings…"
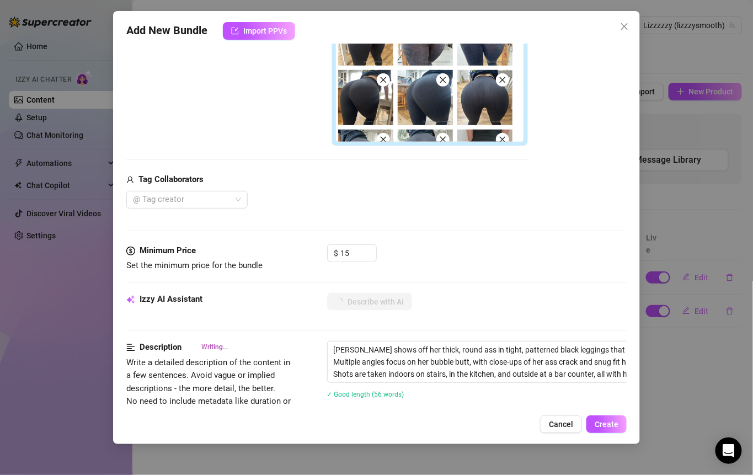
type textarea "[PERSON_NAME] shows off her thick, round ass in tight, patterned black leggings…"
click at [617, 428] on span "Create" at bounding box center [607, 424] width 24 height 9
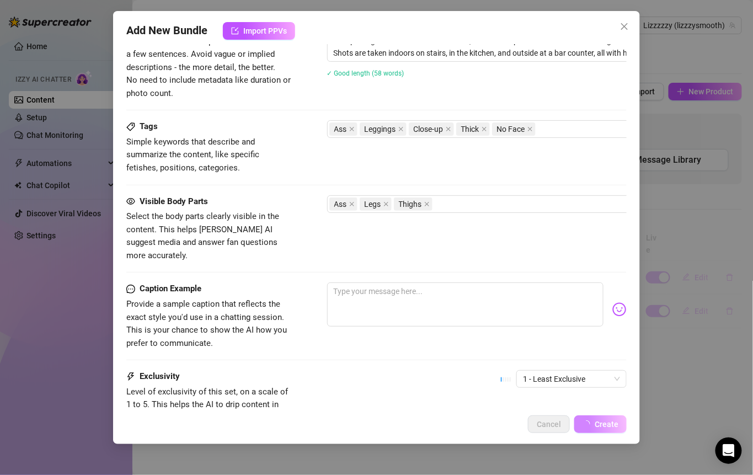
scroll to position [0, 0]
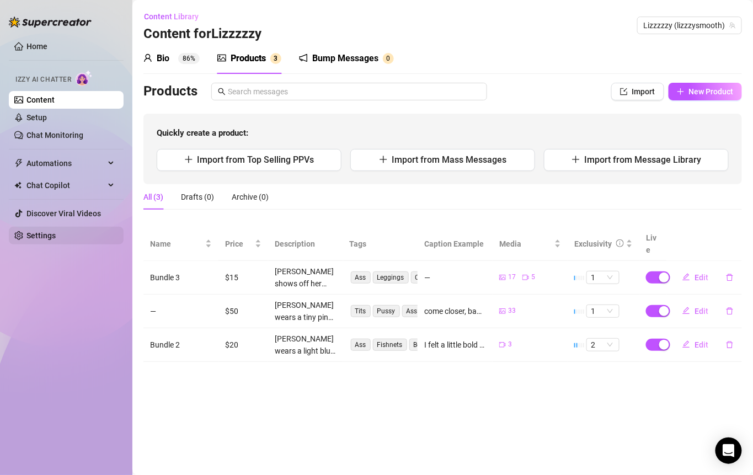
click at [56, 234] on link "Settings" at bounding box center [40, 235] width 29 height 9
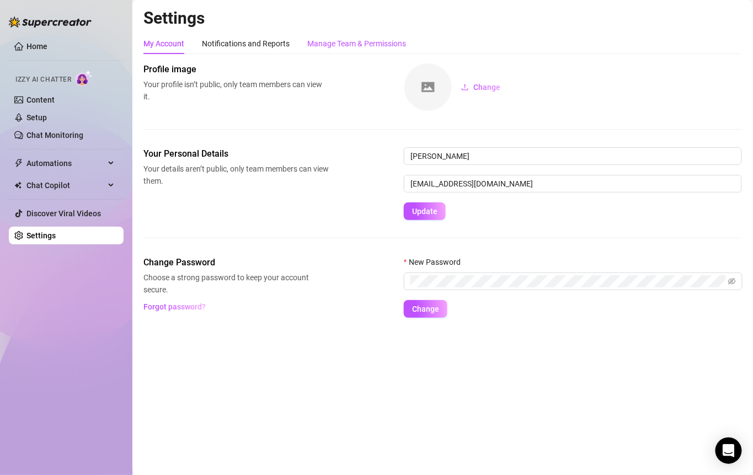
click at [337, 40] on div "Manage Team & Permissions" at bounding box center [356, 44] width 99 height 12
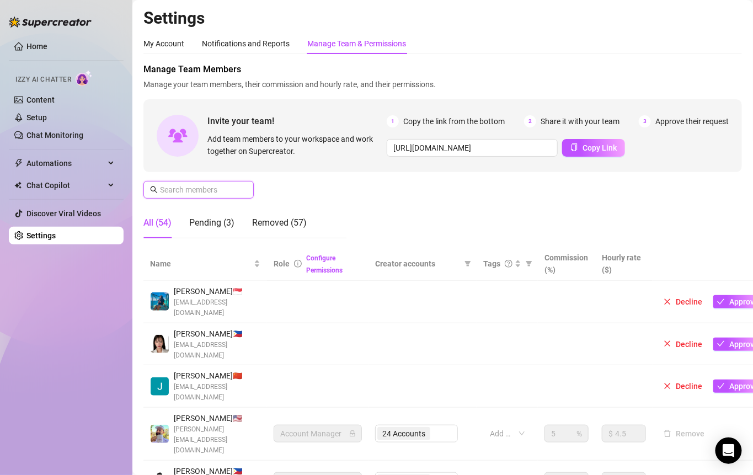
click at [194, 188] on input "text" at bounding box center [199, 190] width 78 height 12
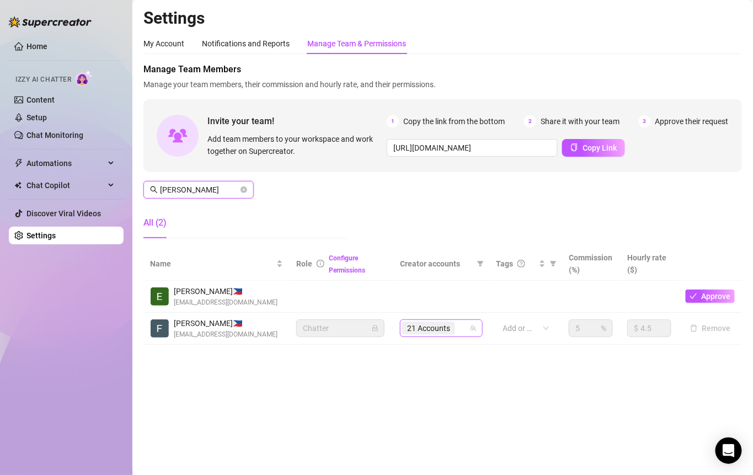
click at [474, 329] on icon "team" at bounding box center [473, 328] width 7 height 7
click at [466, 333] on div "21 Accounts" at bounding box center [435, 328] width 67 height 15
type input "[PERSON_NAME]"
click at [450, 333] on span "21 Accounts" at bounding box center [428, 328] width 43 height 12
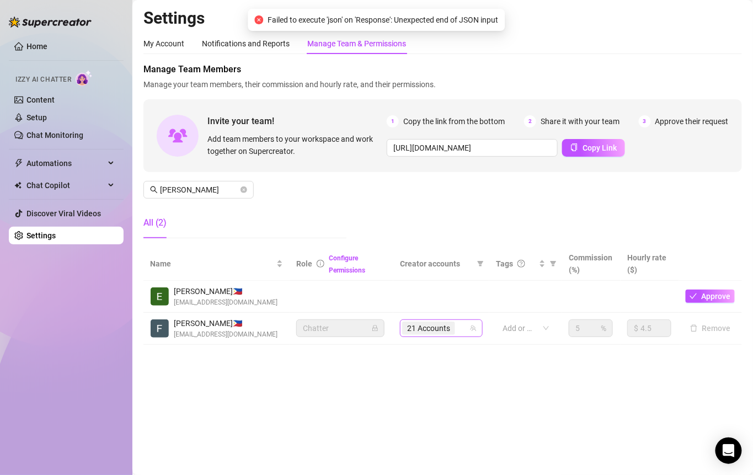
click at [436, 330] on span "21 Accounts" at bounding box center [428, 328] width 43 height 12
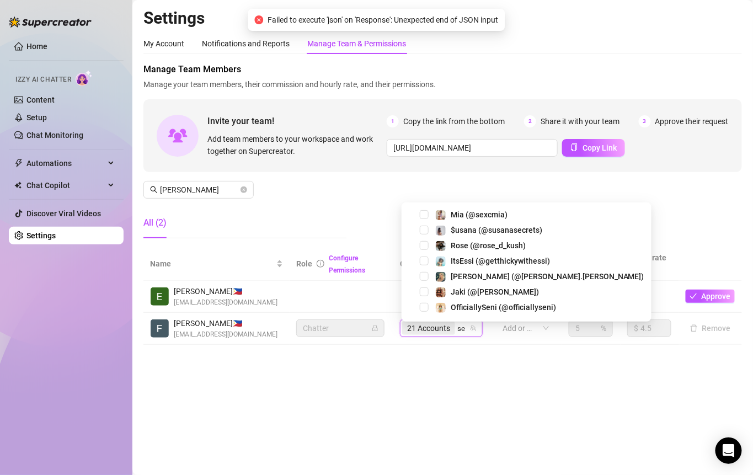
type input "sex"
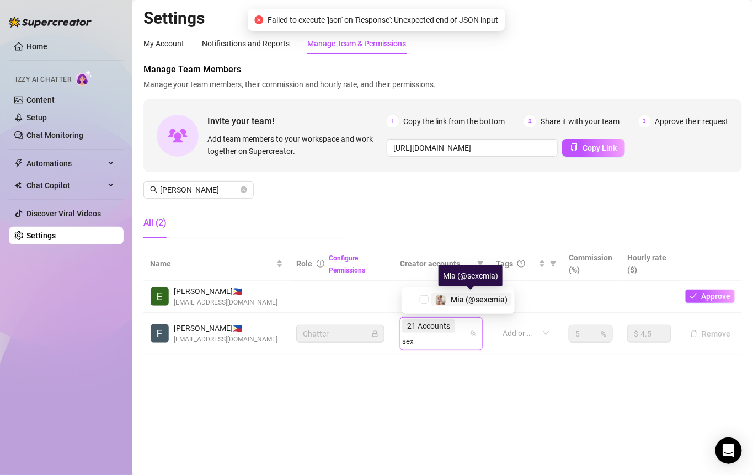
click at [466, 300] on span "Mia (@sexcmia)" at bounding box center [479, 299] width 57 height 9
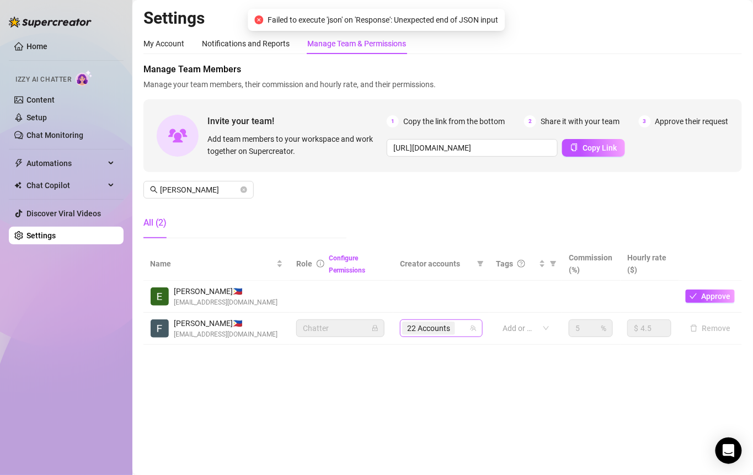
click at [424, 332] on span "22 Accounts" at bounding box center [428, 328] width 43 height 12
click at [440, 331] on span "22 Accounts" at bounding box center [428, 328] width 43 height 12
click at [443, 333] on span "22 Accounts" at bounding box center [428, 328] width 43 height 12
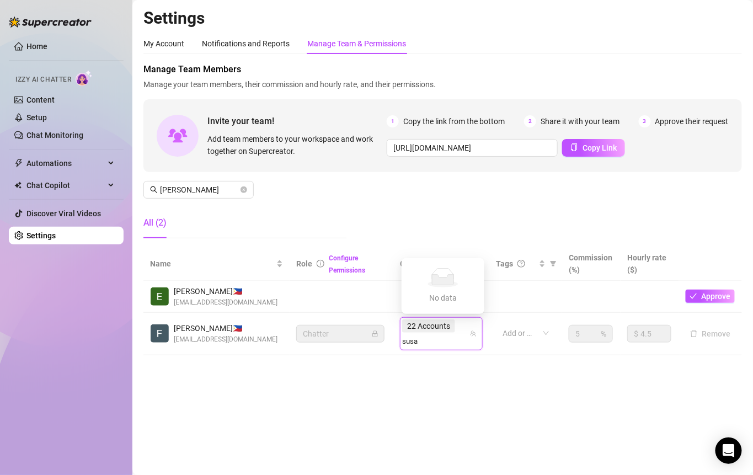
type input "sus"
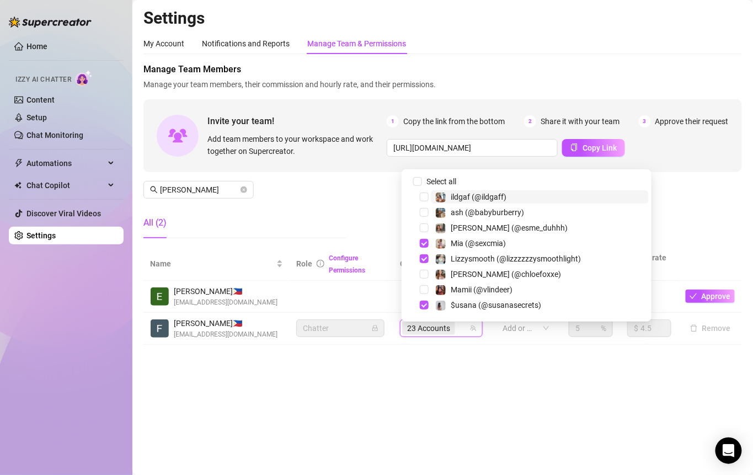
click at [378, 368] on main "Settings My Account Notifications and Reports Manage Team & Permissions Profile…" at bounding box center [442, 237] width 621 height 475
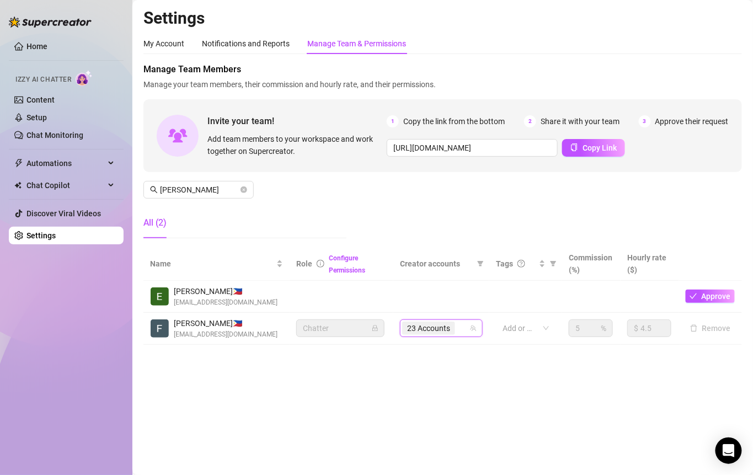
click at [445, 331] on span "23 Accounts" at bounding box center [428, 328] width 43 height 12
type input "kir"
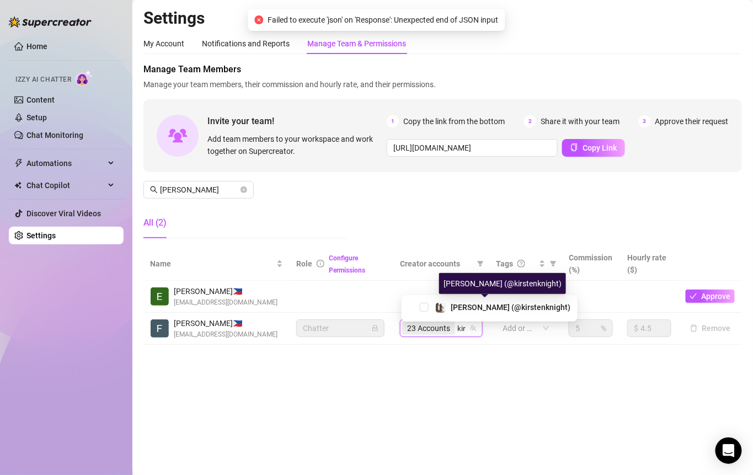
drag, startPoint x: 452, startPoint y: 309, endPoint x: 4, endPoint y: 174, distance: 468.0
click at [452, 309] on span "[PERSON_NAME] (@kirstenknight)" at bounding box center [511, 307] width 120 height 9
click at [483, 371] on main "Settings My Account Notifications and Reports Manage Team & Permissions Profile…" at bounding box center [442, 237] width 621 height 475
